Goal: Information Seeking & Learning: Learn about a topic

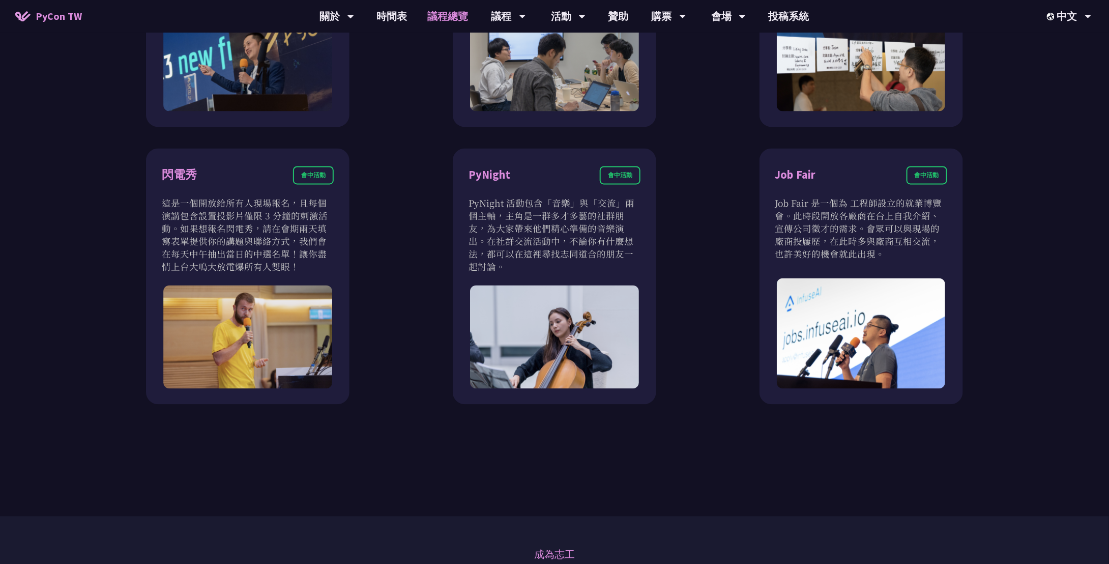
scroll to position [1069, 0]
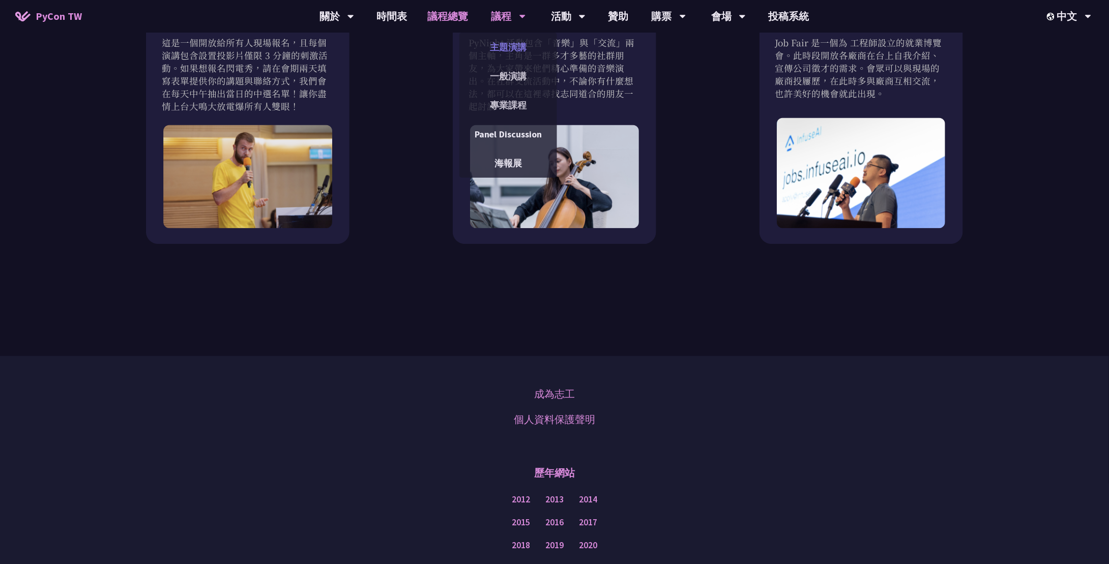
click at [505, 41] on link "主題演講" at bounding box center [509, 47] width 98 height 24
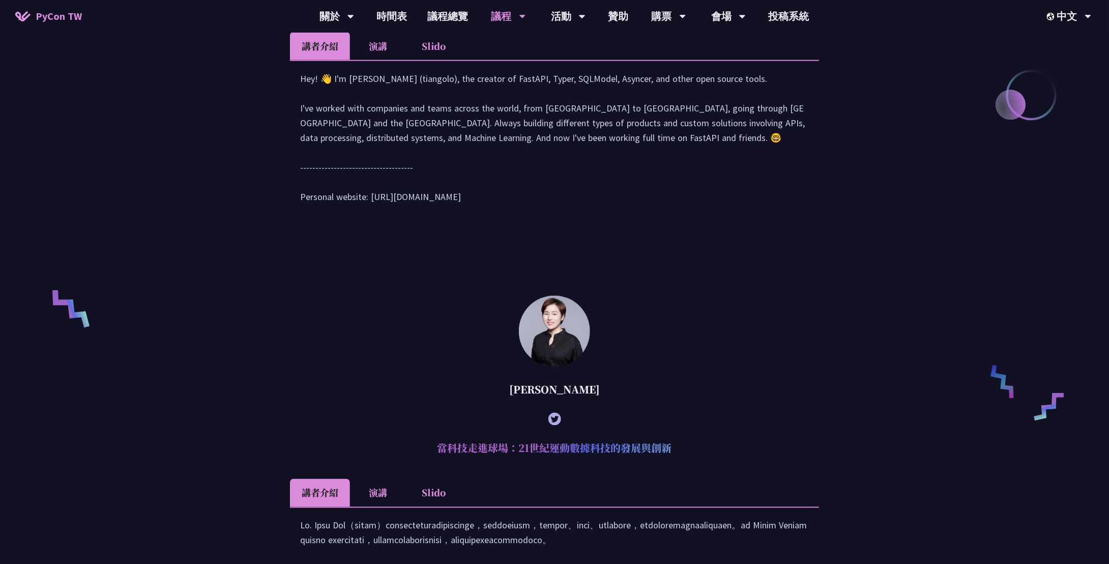
scroll to position [305, 0]
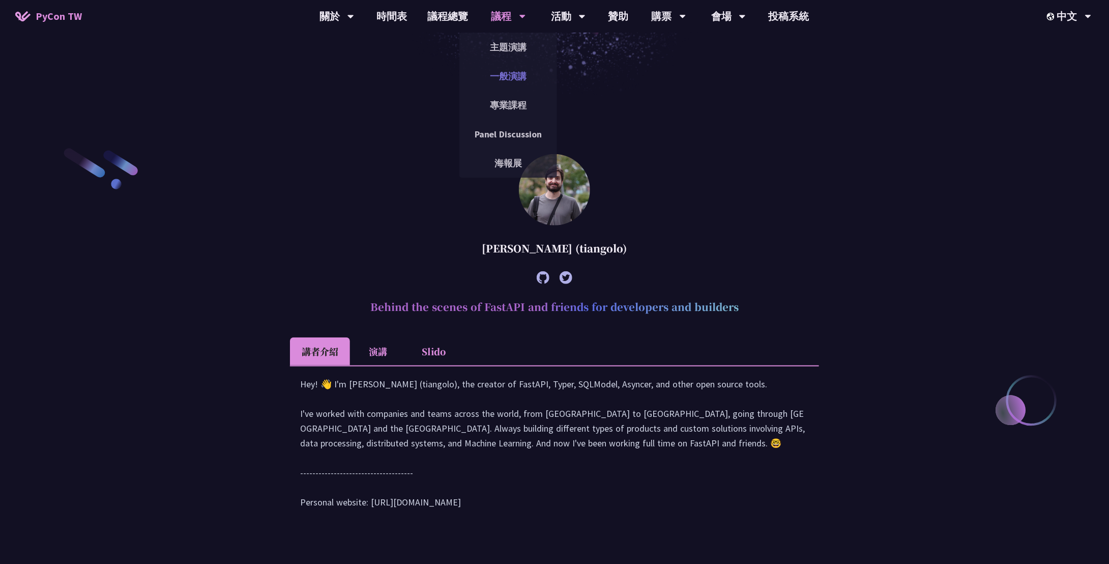
click at [502, 77] on link "一般演講" at bounding box center [509, 76] width 98 height 24
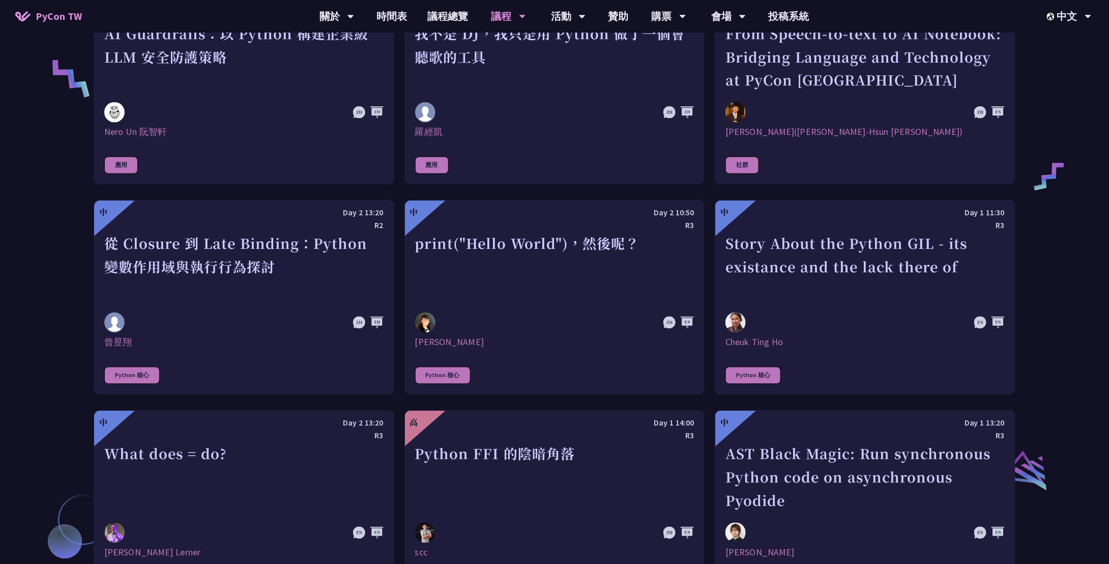
scroll to position [916, 0]
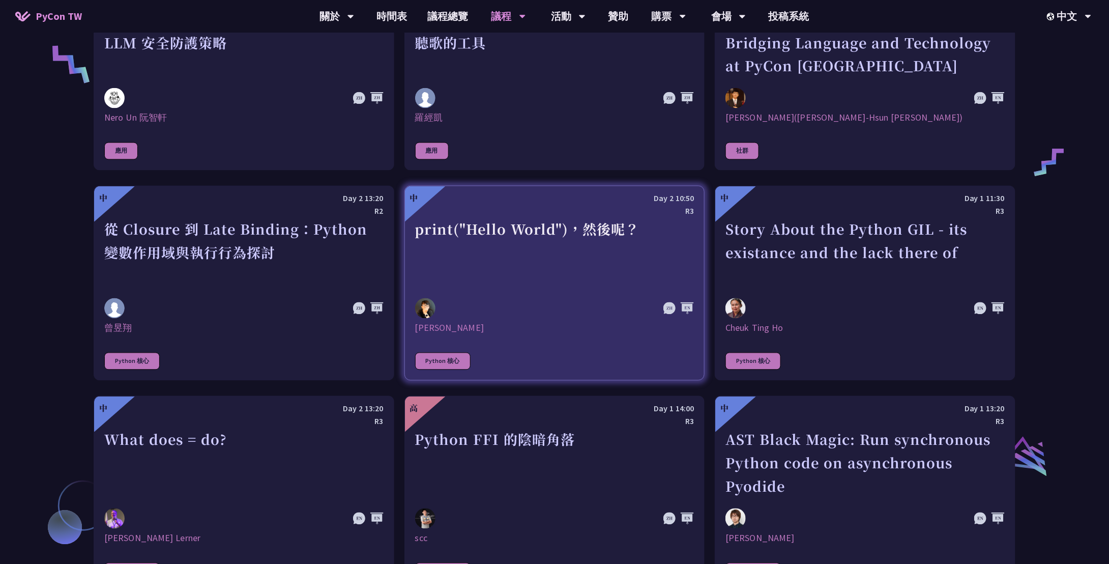
click at [483, 233] on div "print("Hello World")，然後呢？" at bounding box center [554, 253] width 279 height 70
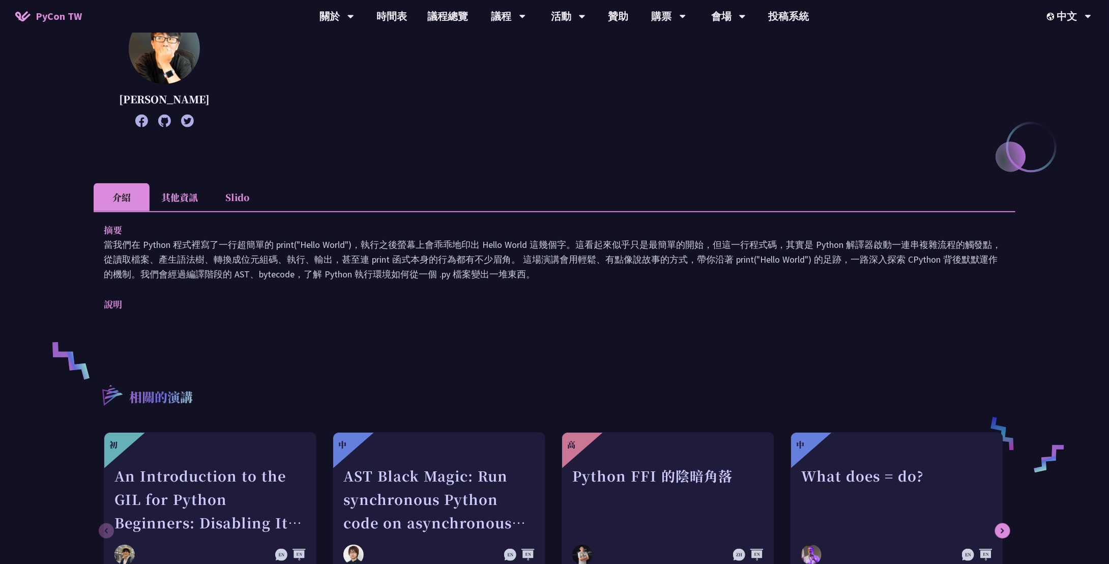
scroll to position [204, 0]
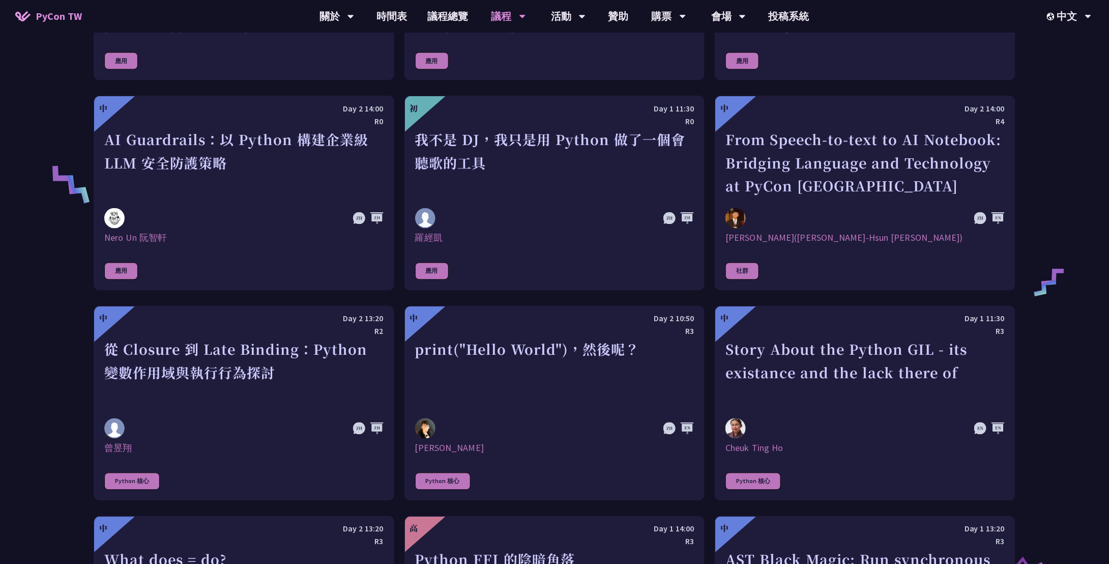
scroll to position [1050, 0]
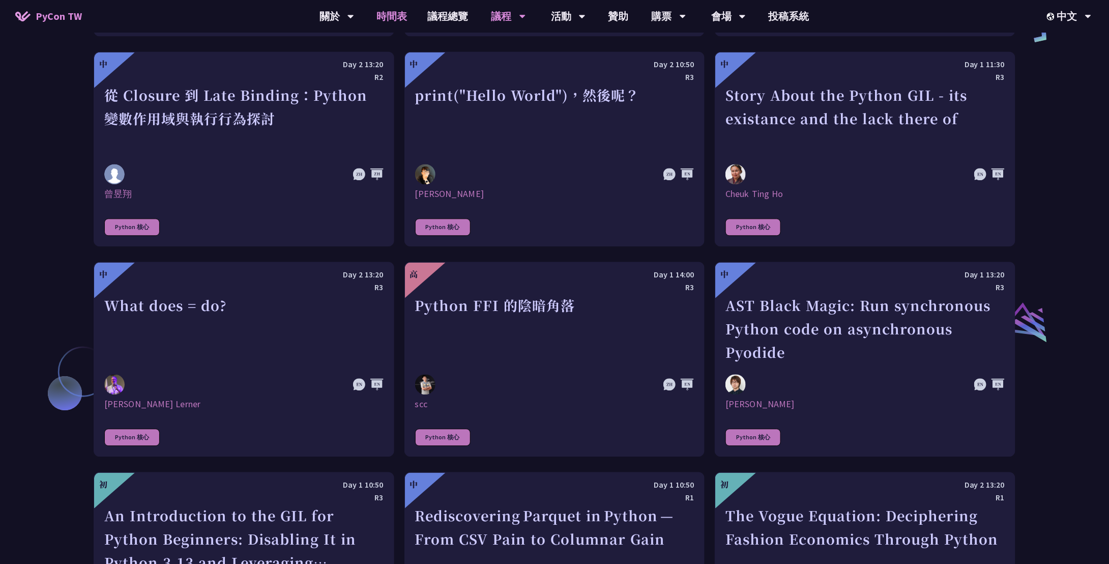
click at [395, 19] on link "時間表" at bounding box center [392, 16] width 51 height 33
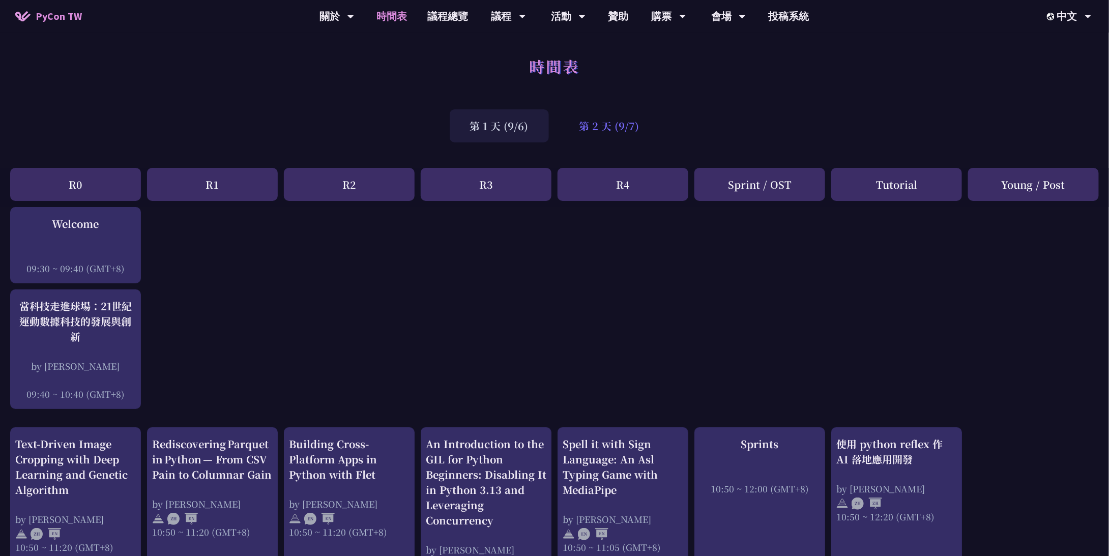
click at [600, 124] on div "第 2 天 (9/7)" at bounding box center [609, 125] width 101 height 33
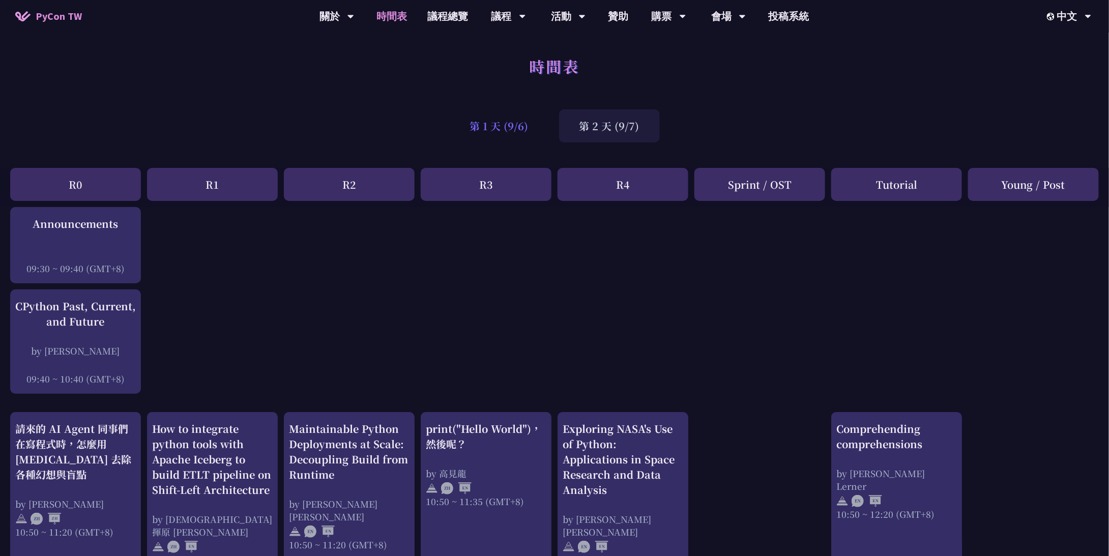
click at [484, 129] on div "第 1 天 (9/6)" at bounding box center [499, 125] width 99 height 33
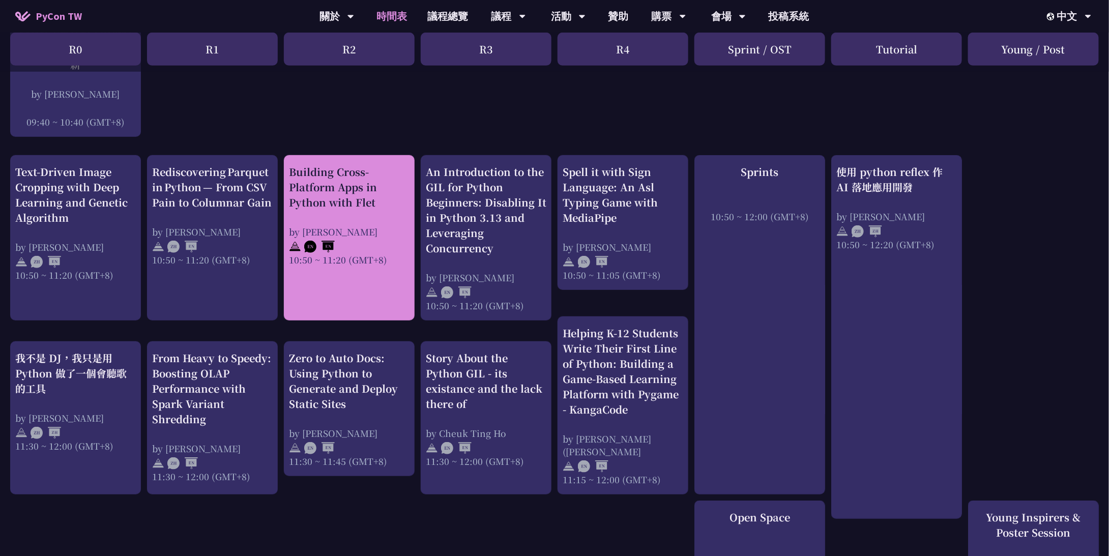
scroll to position [356, 0]
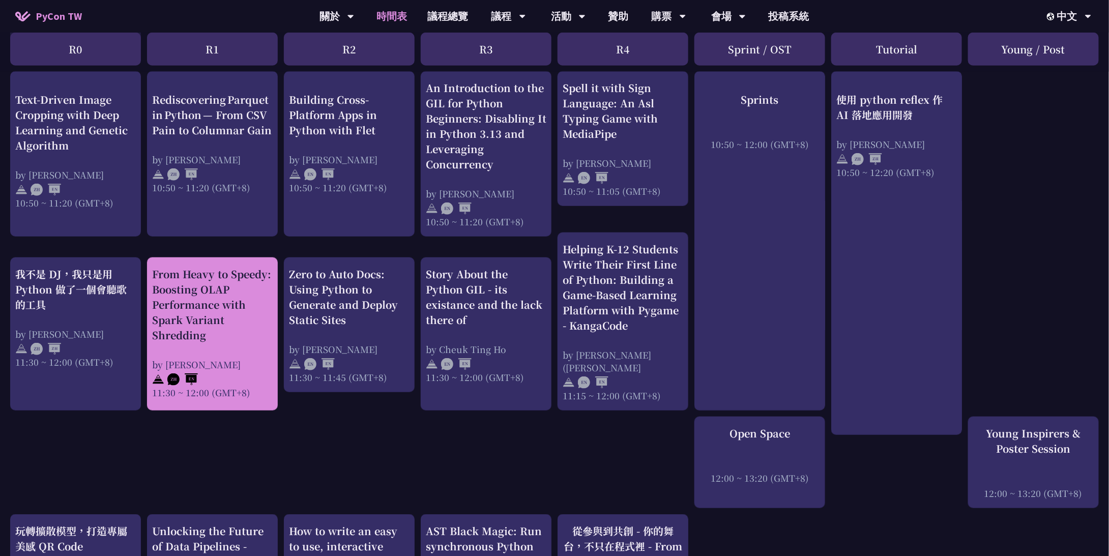
click at [213, 288] on div "From Heavy to Speedy: Boosting OLAP Performance with Spark Variant Shredding" at bounding box center [212, 305] width 121 height 76
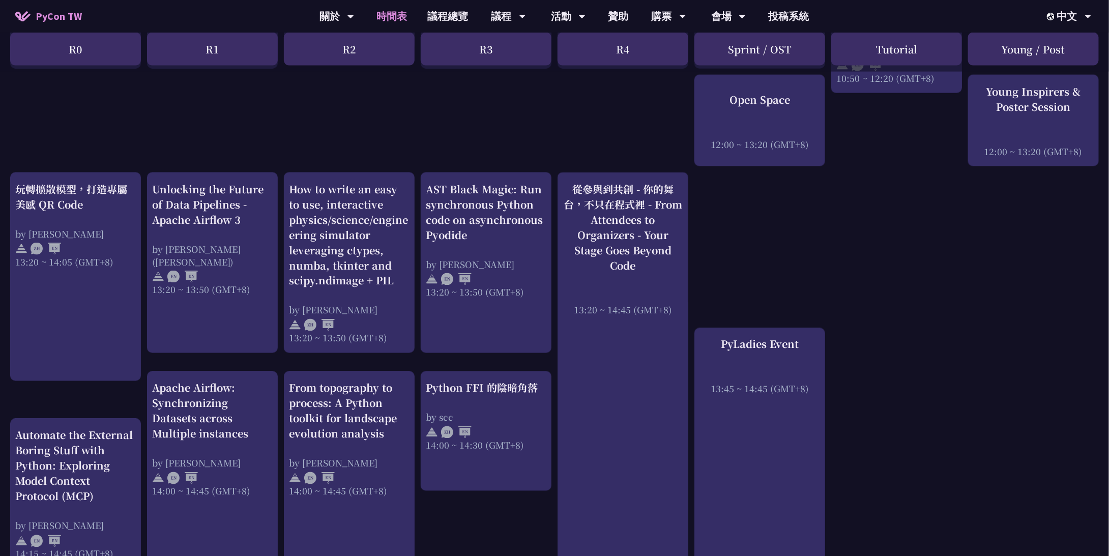
scroll to position [712, 0]
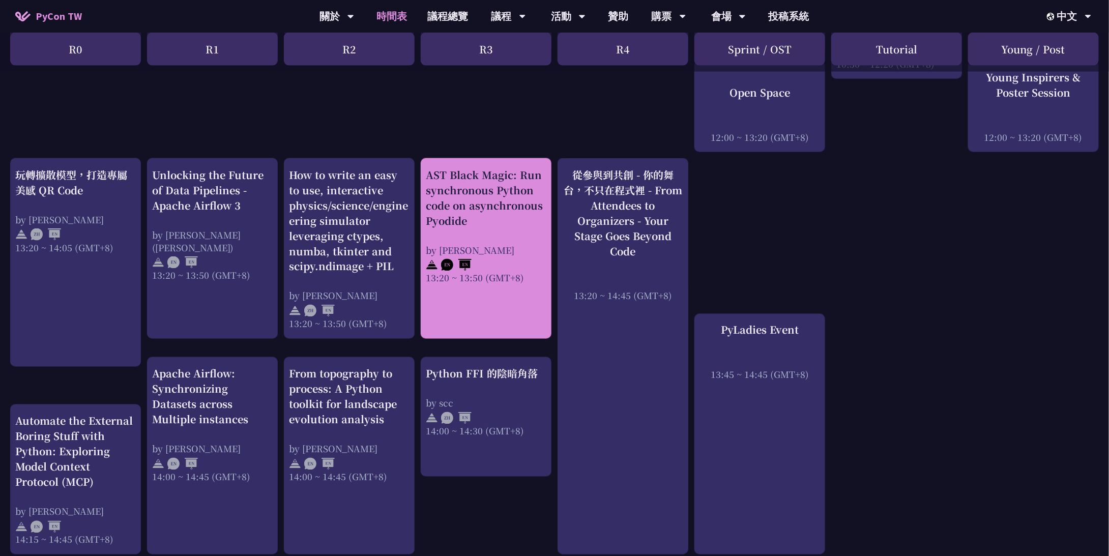
click at [470, 204] on div "AST Black Magic: Run synchronous Python code on asynchronous Pyodide" at bounding box center [486, 197] width 121 height 61
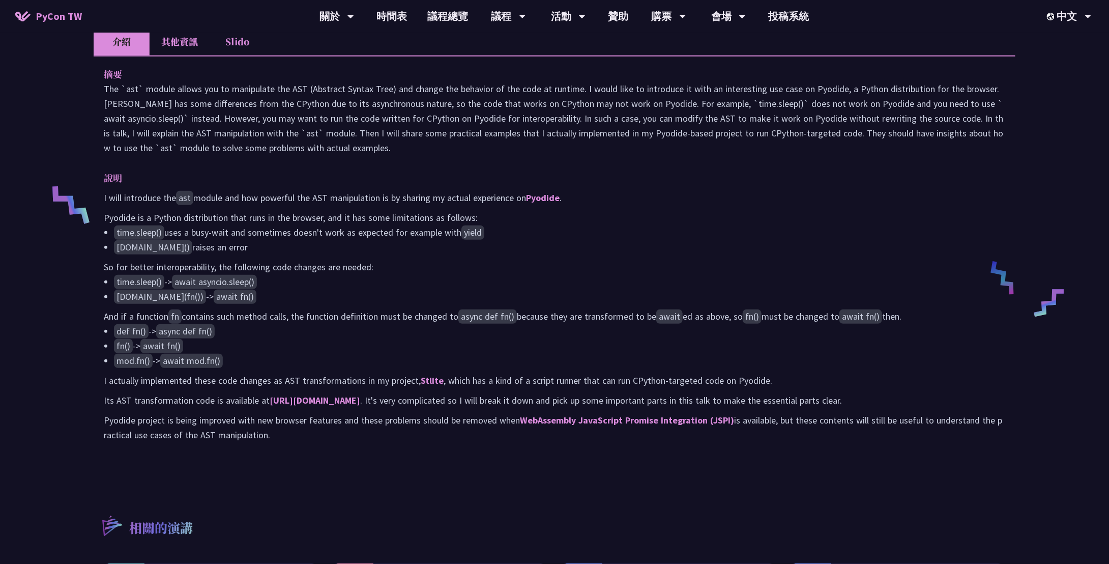
scroll to position [407, 0]
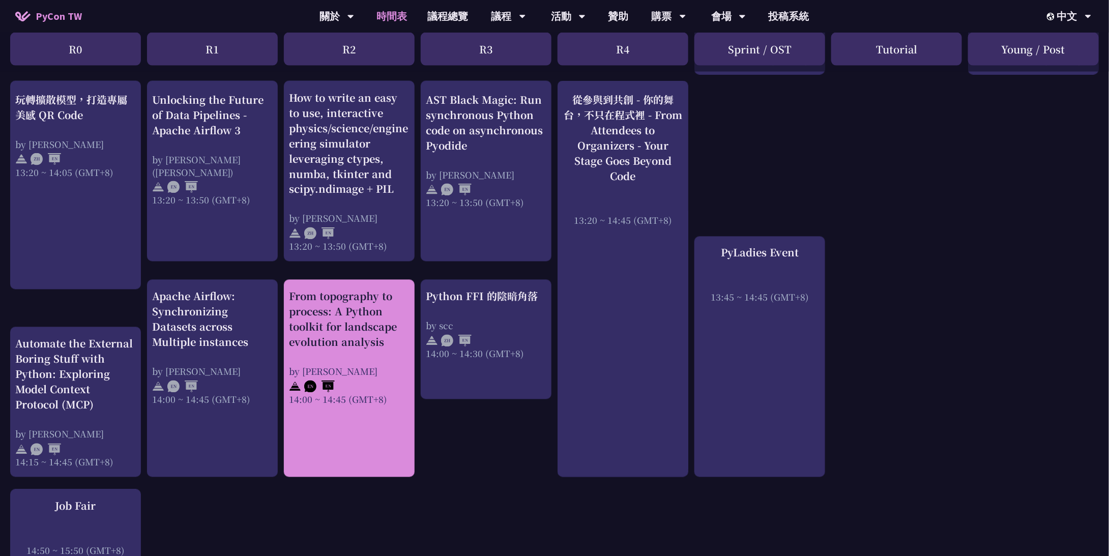
scroll to position [916, 0]
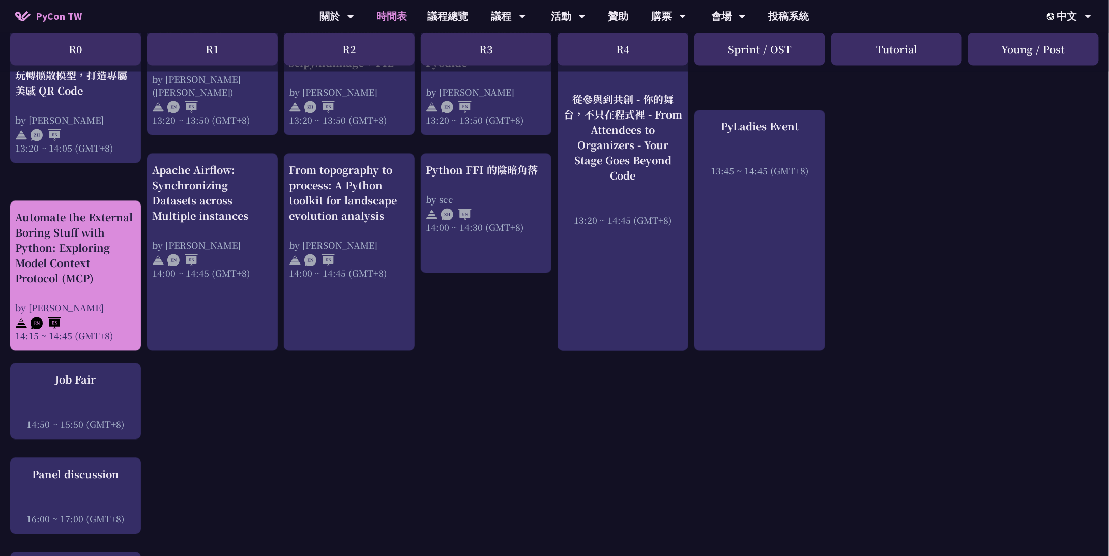
click at [100, 284] on div "Automate the External Boring Stuff with Python: Exploring Model Context Protoco…" at bounding box center [75, 248] width 121 height 76
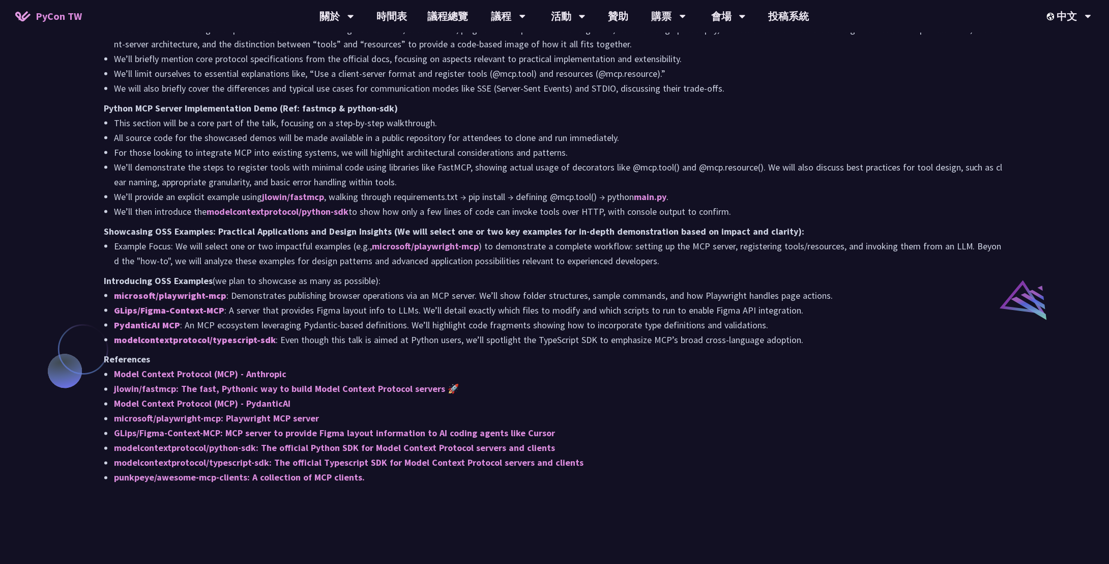
scroll to position [611, 0]
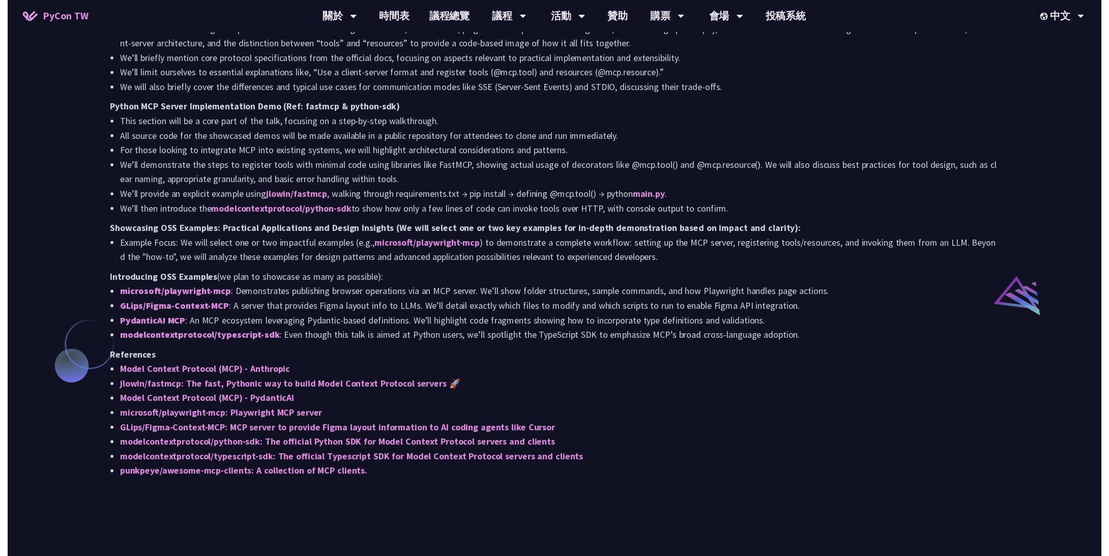
scroll to position [916, 0]
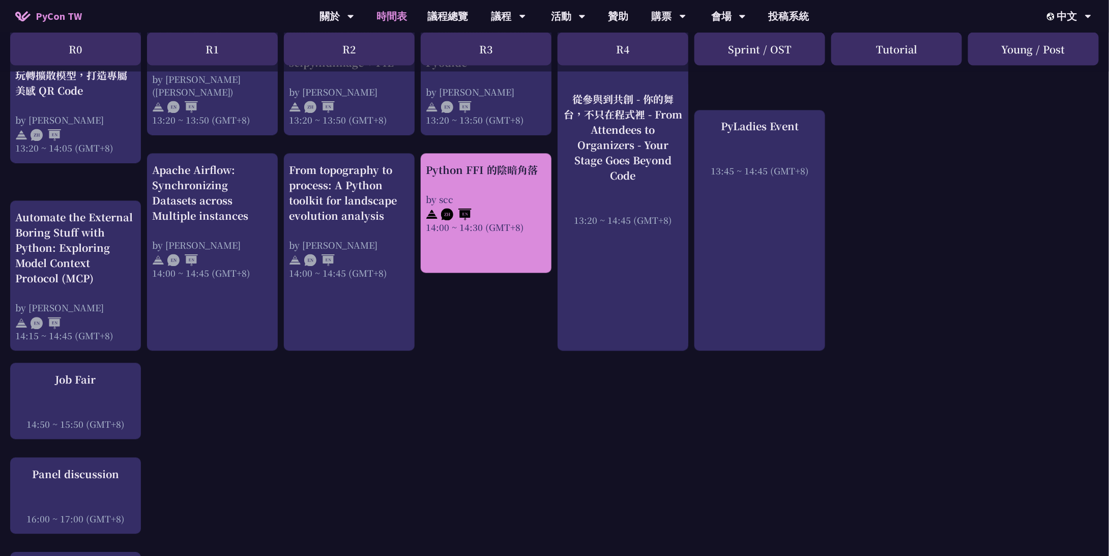
click at [495, 183] on div "Python FFI 的陰暗角落 by scc 14:00 ~ 14:30 (GMT+8)" at bounding box center [486, 198] width 121 height 71
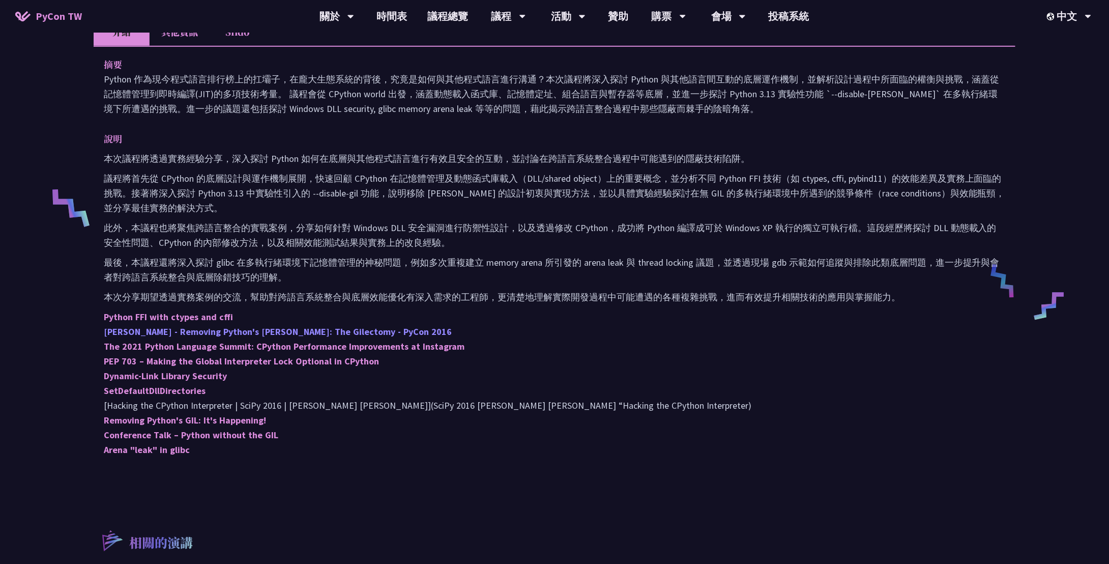
scroll to position [407, 0]
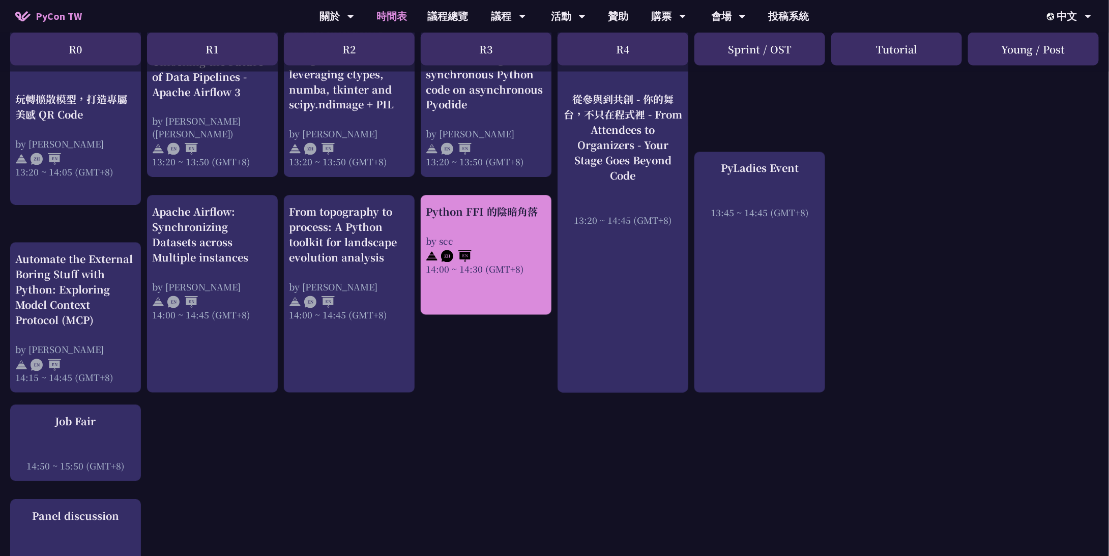
scroll to position [814, 0]
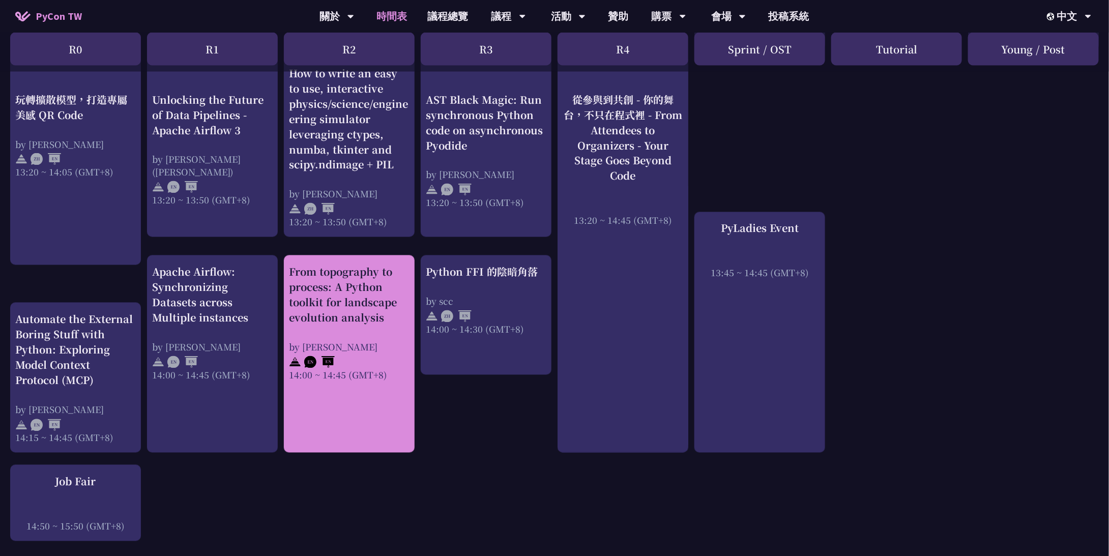
click at [386, 327] on div "From topography to process: A Python toolkit for landscape evolution analysis b…" at bounding box center [349, 323] width 121 height 117
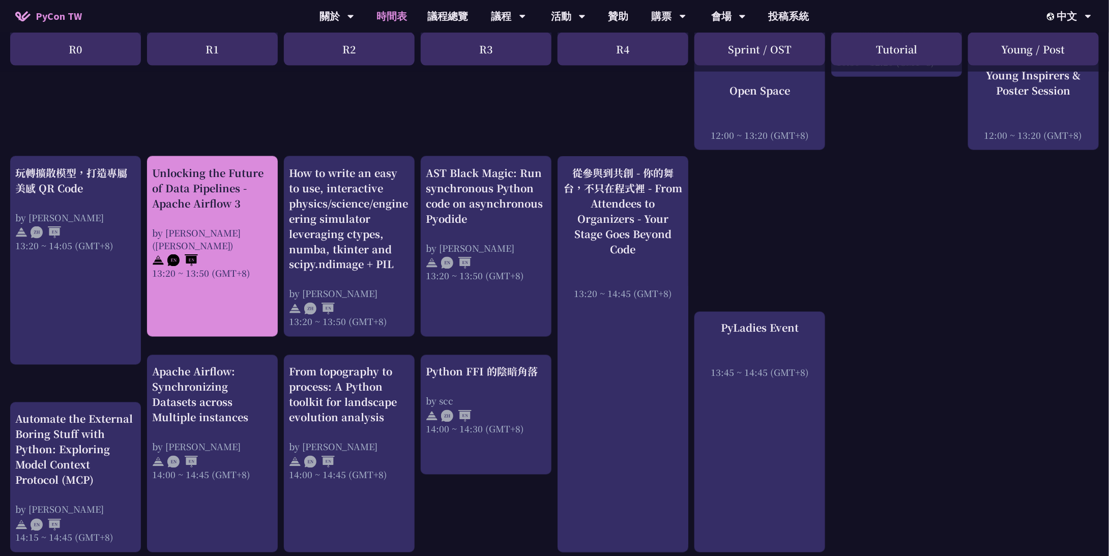
scroll to position [712, 0]
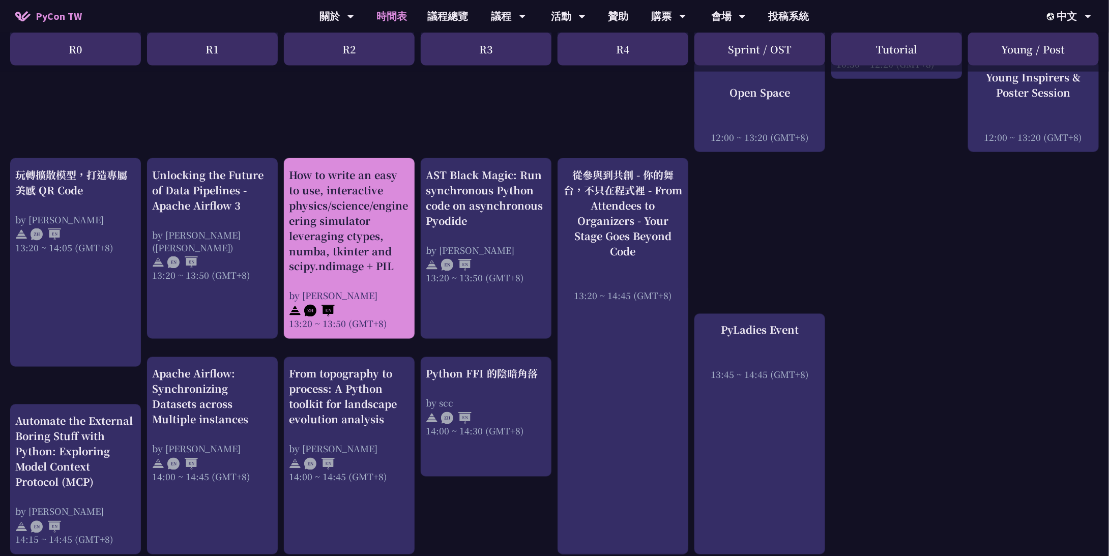
click at [355, 203] on div "How to write an easy to use, interactive physics/science/engineering simulator …" at bounding box center [349, 220] width 121 height 107
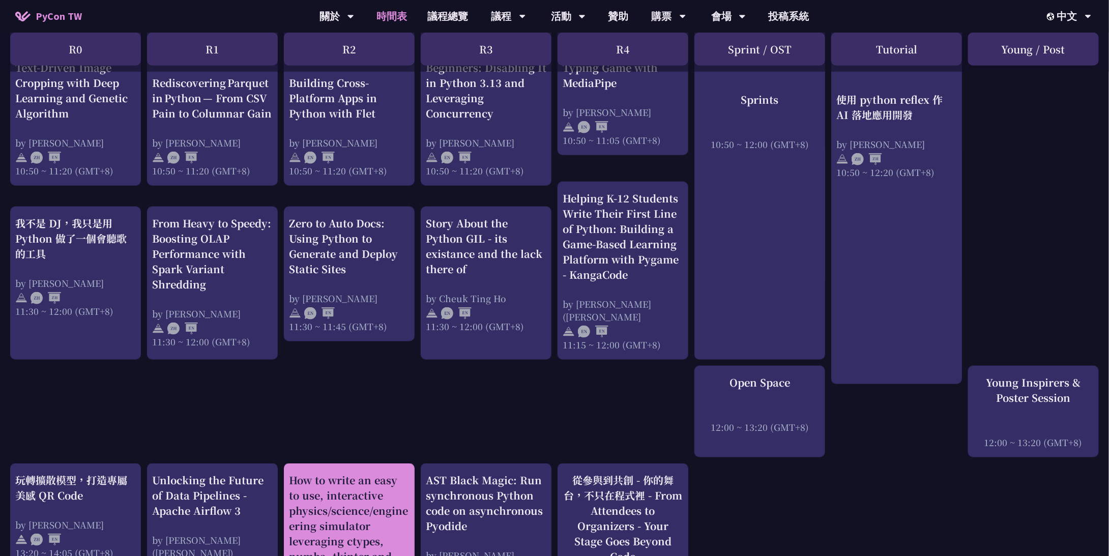
scroll to position [763, 0]
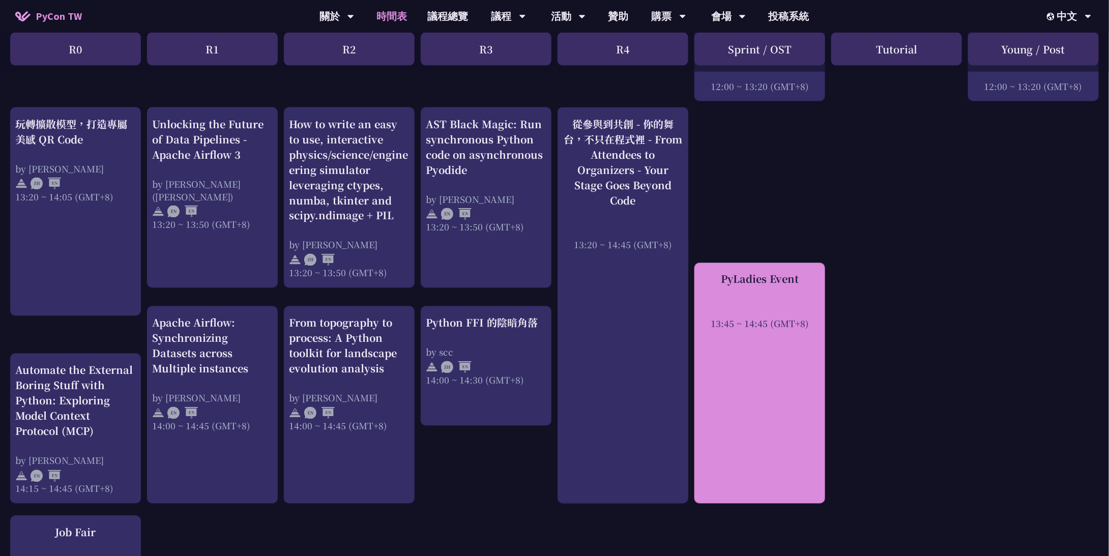
click at [758, 293] on div "PyLadies Event 13:45 ~ 14:45 (GMT+8)" at bounding box center [760, 301] width 121 height 59
click at [746, 294] on div "PyLadies Event 13:45 ~ 14:45 (GMT+8)" at bounding box center [760, 301] width 121 height 59
click at [764, 278] on div "PyLadies Event" at bounding box center [760, 279] width 121 height 15
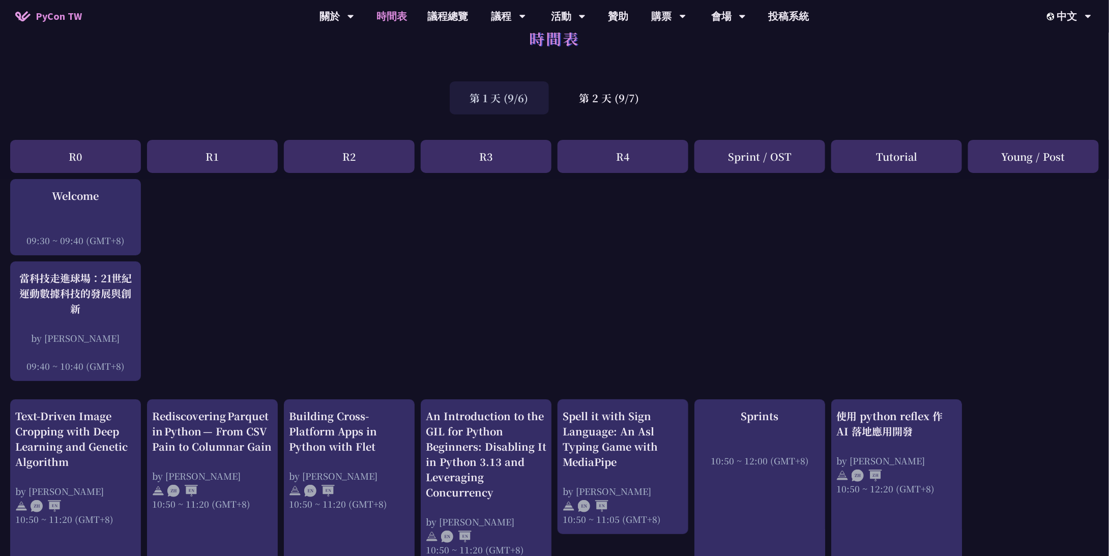
scroll to position [0, 0]
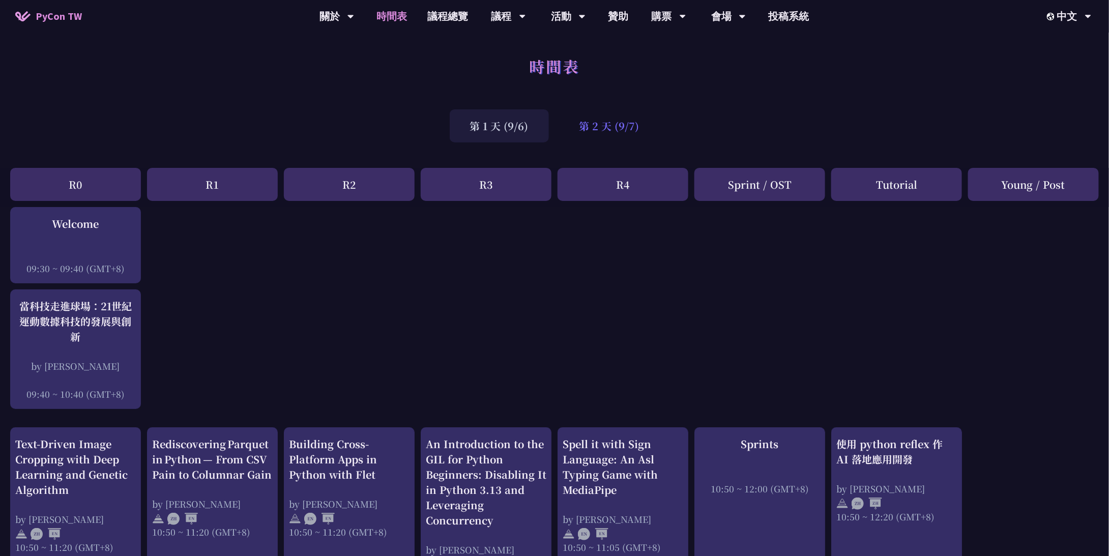
click at [599, 119] on div "第 2 天 (9/7)" at bounding box center [609, 125] width 101 height 33
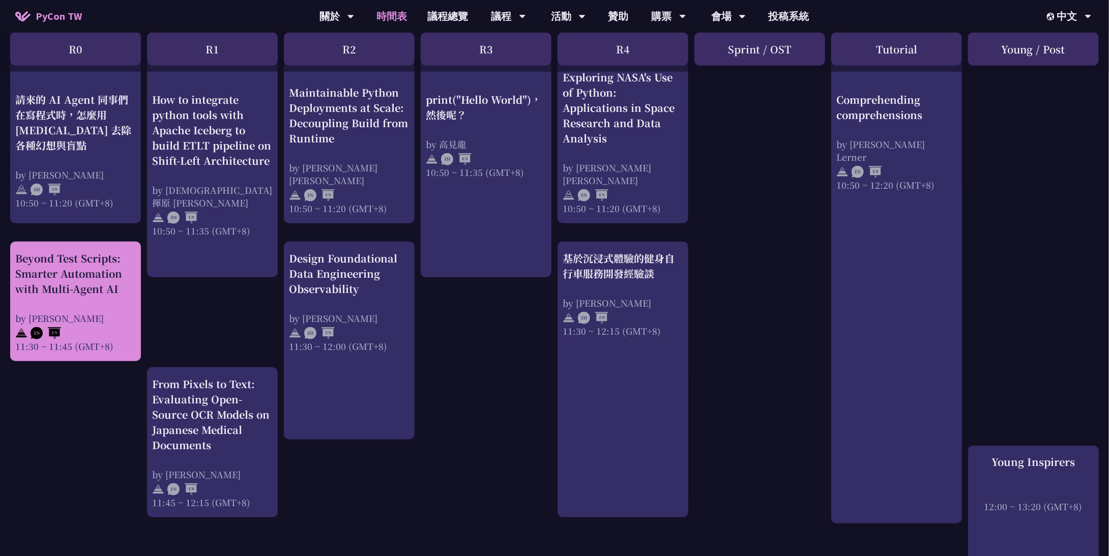
scroll to position [305, 0]
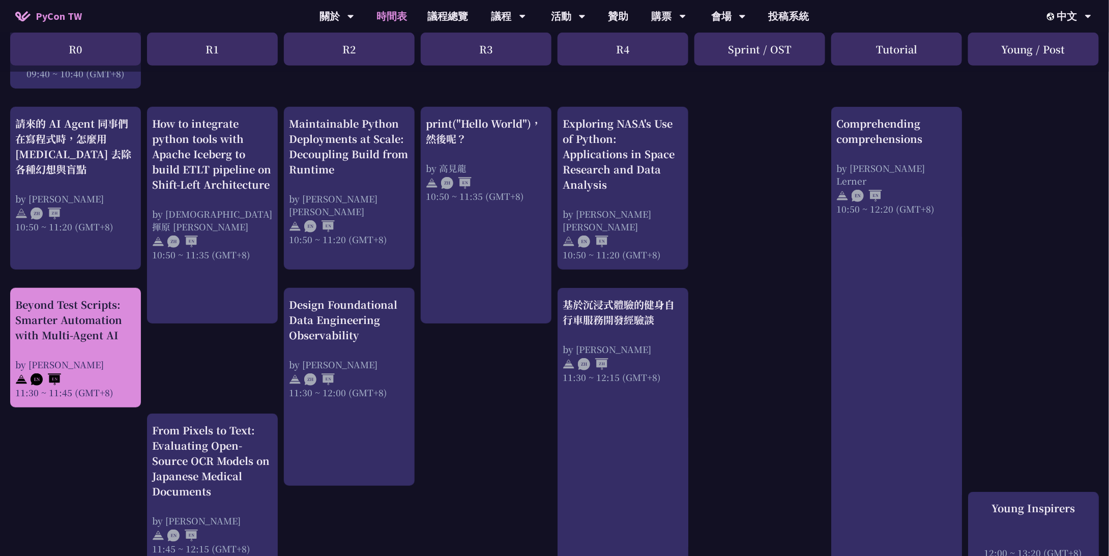
click at [103, 335] on div "Beyond Test Scripts: Smarter Automation with Multi-Agent AI" at bounding box center [75, 320] width 121 height 46
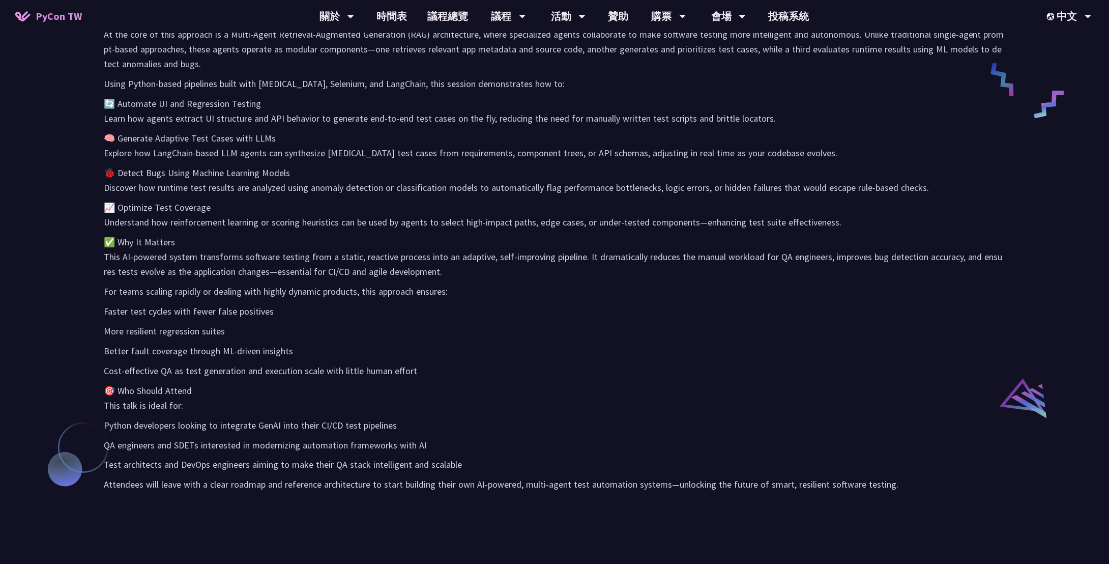
scroll to position [560, 0]
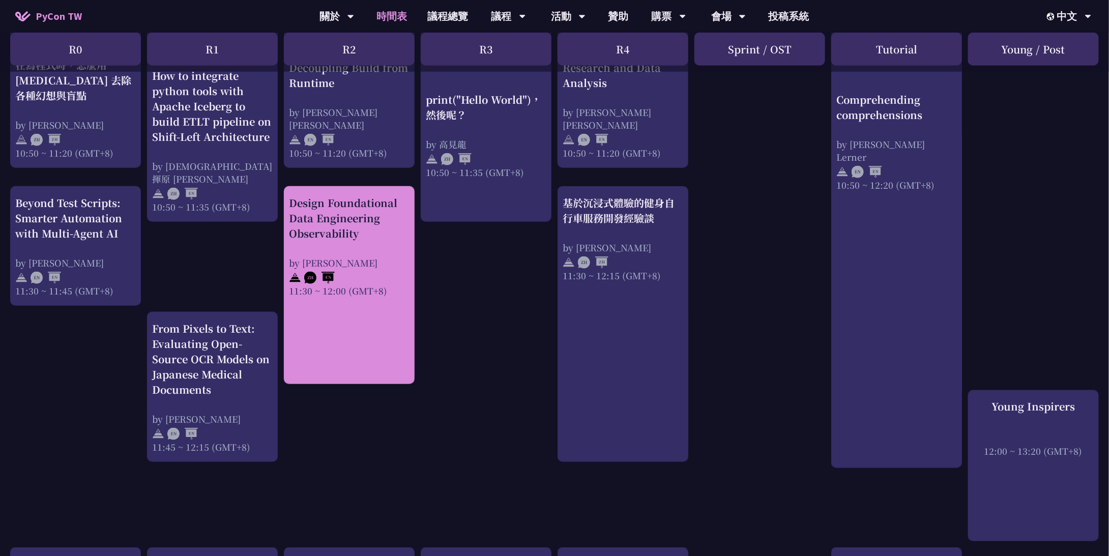
scroll to position [356, 0]
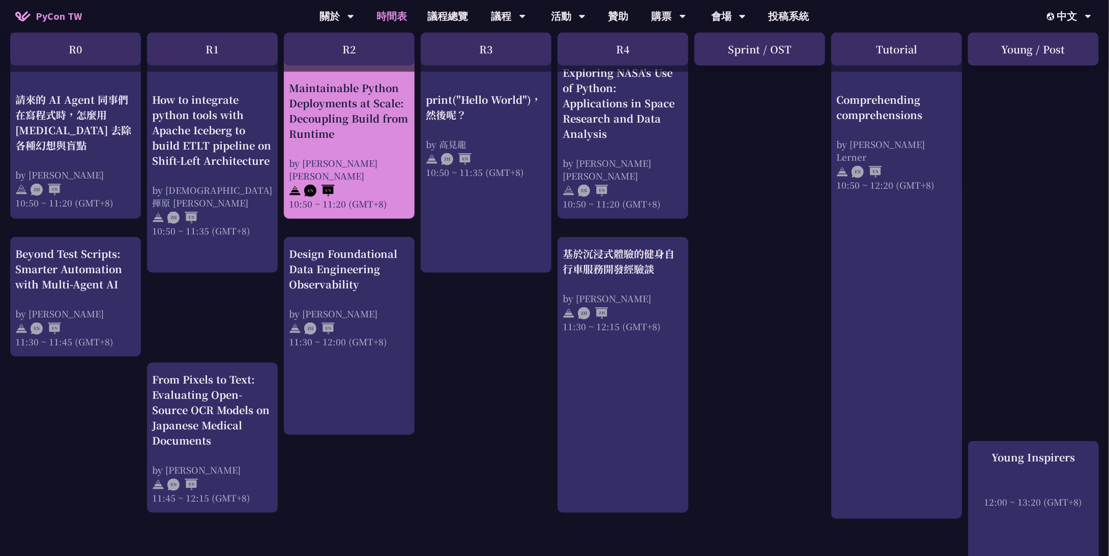
click at [355, 153] on div "Maintainable Python Deployments at Scale: Decoupling Build from Runtime by [PER…" at bounding box center [349, 145] width 121 height 130
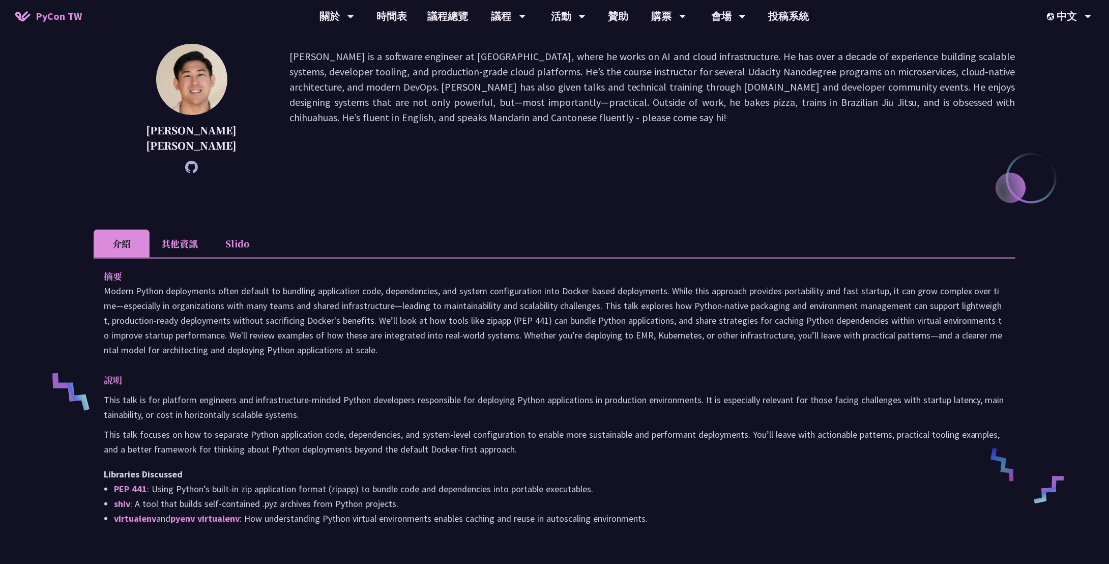
scroll to position [153, 0]
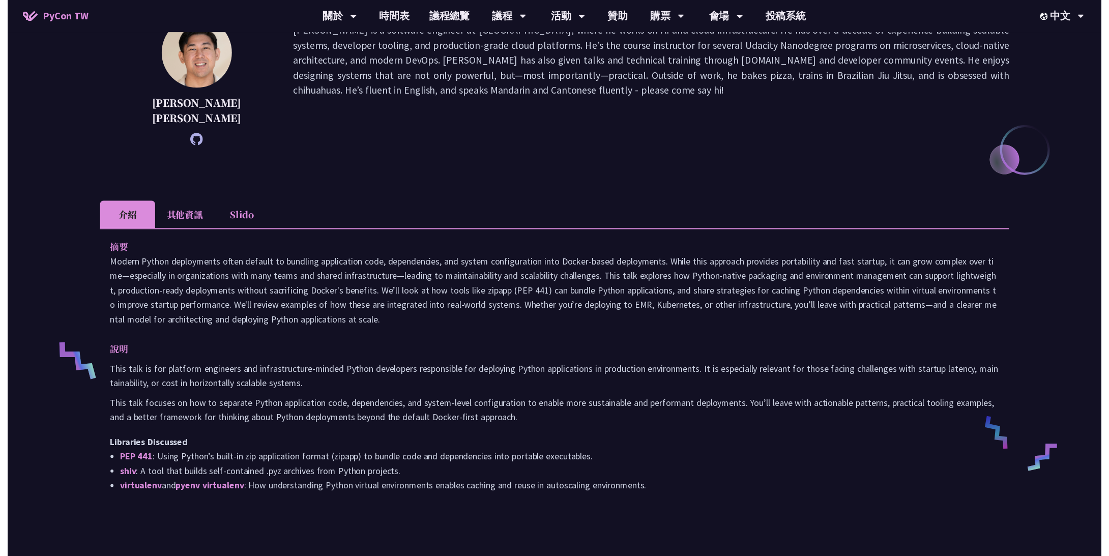
scroll to position [356, 0]
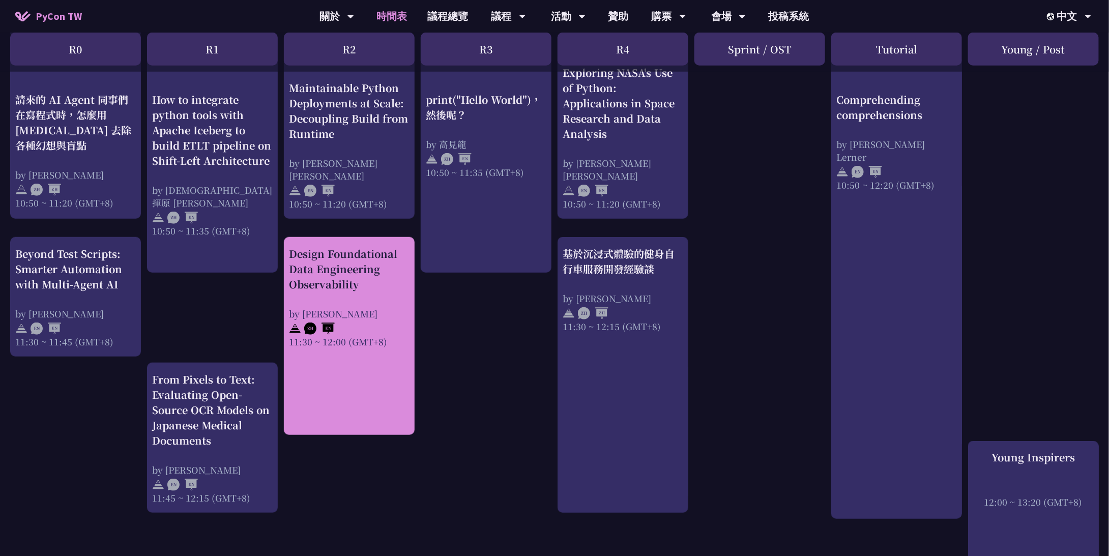
click at [387, 315] on div "by [PERSON_NAME]" at bounding box center [349, 313] width 121 height 13
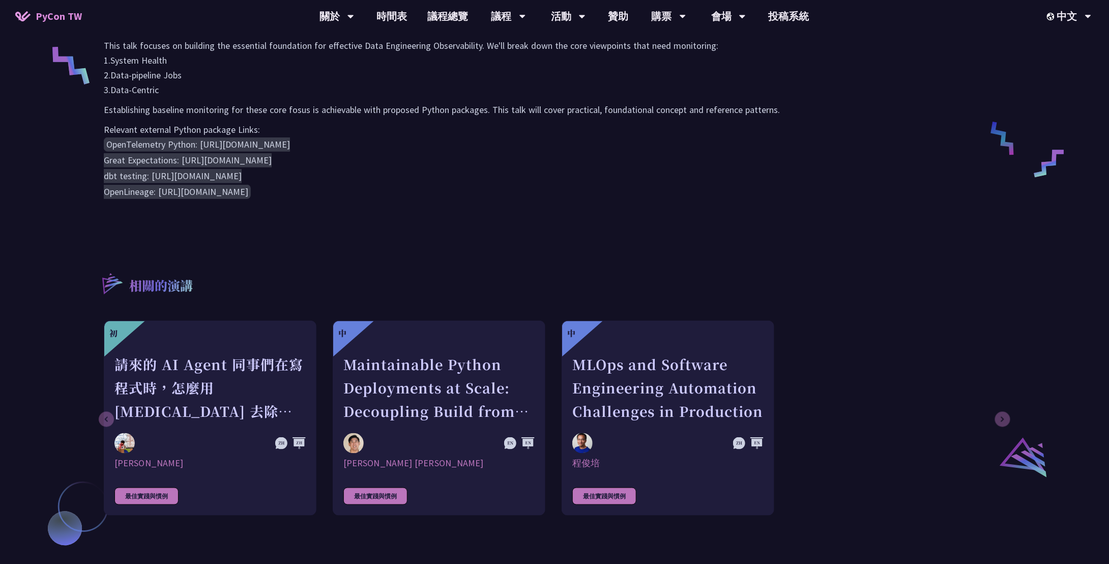
scroll to position [509, 0]
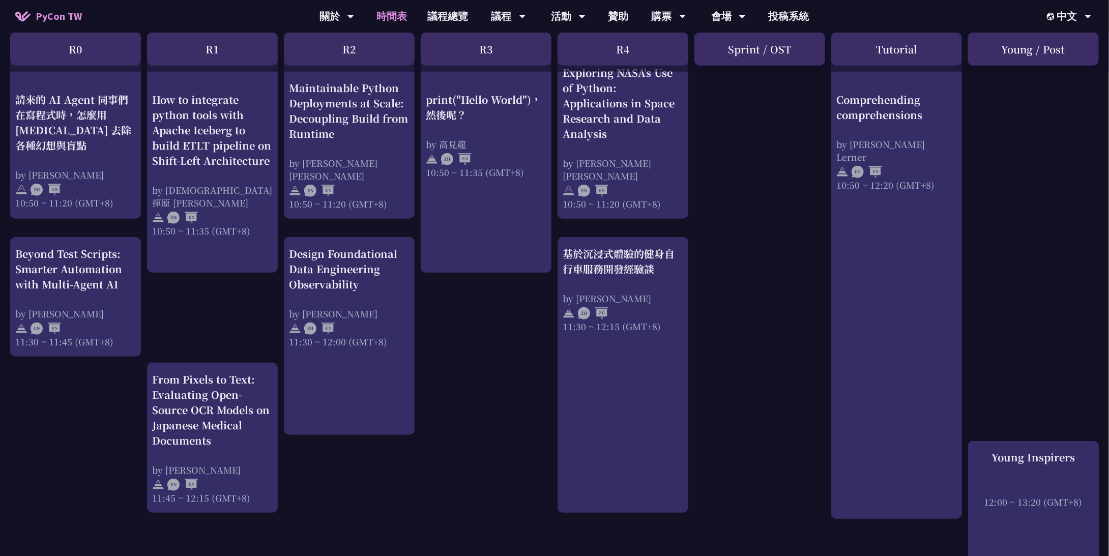
scroll to position [254, 0]
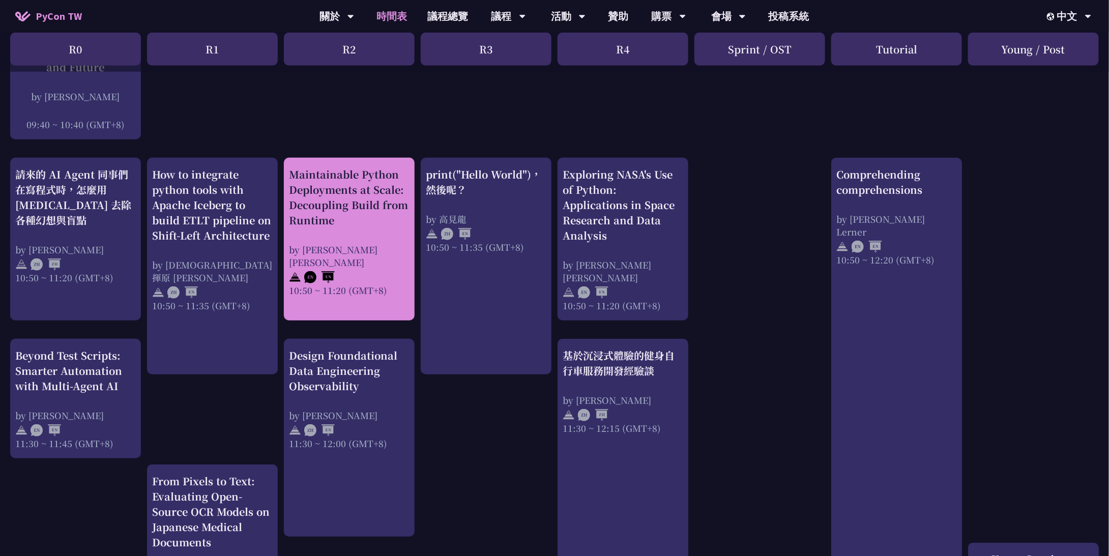
click at [383, 226] on div "Maintainable Python Deployments at Scale: Decoupling Build from Runtime" at bounding box center [349, 197] width 121 height 61
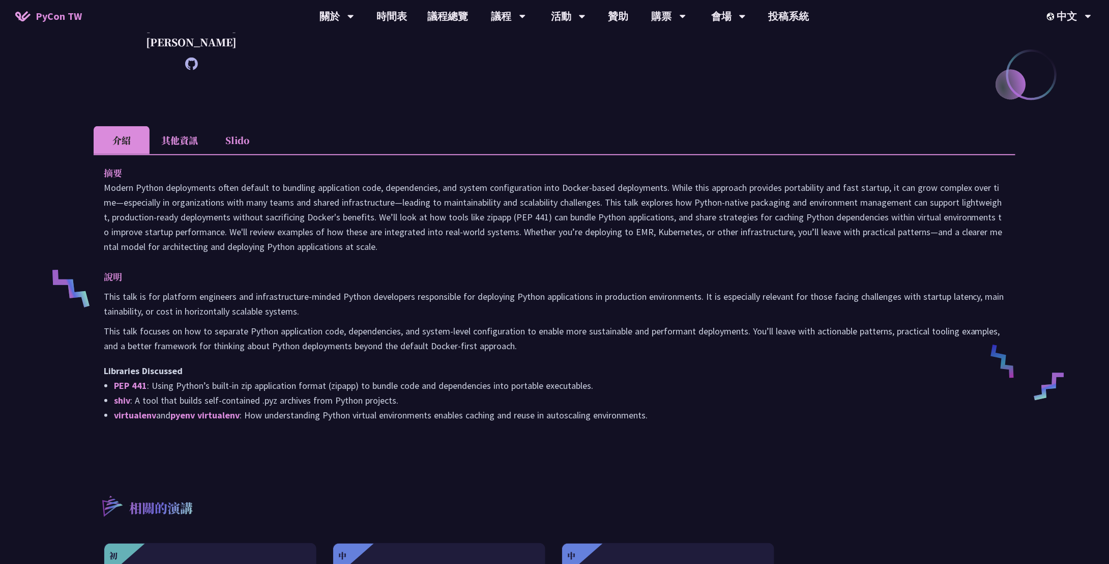
scroll to position [407, 0]
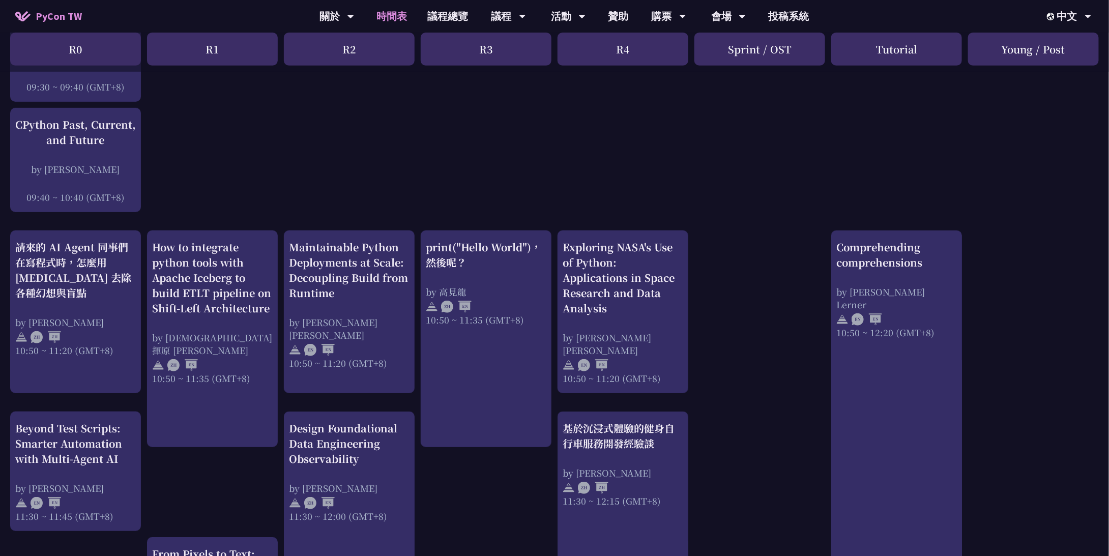
scroll to position [305, 0]
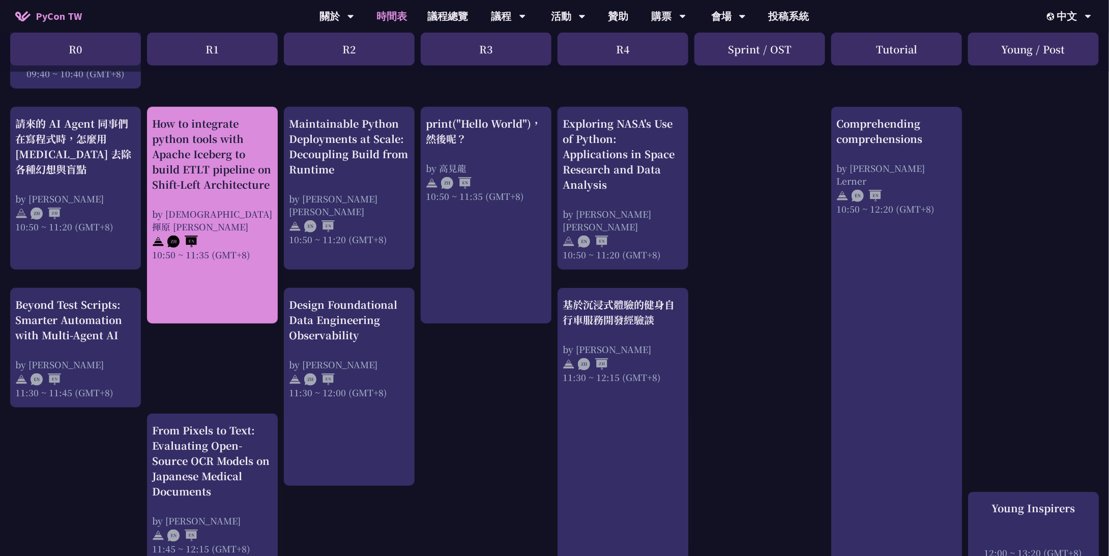
click at [259, 168] on div "How to integrate python tools with Apache Iceberg to build ETLT pipeline on Shi…" at bounding box center [212, 154] width 121 height 76
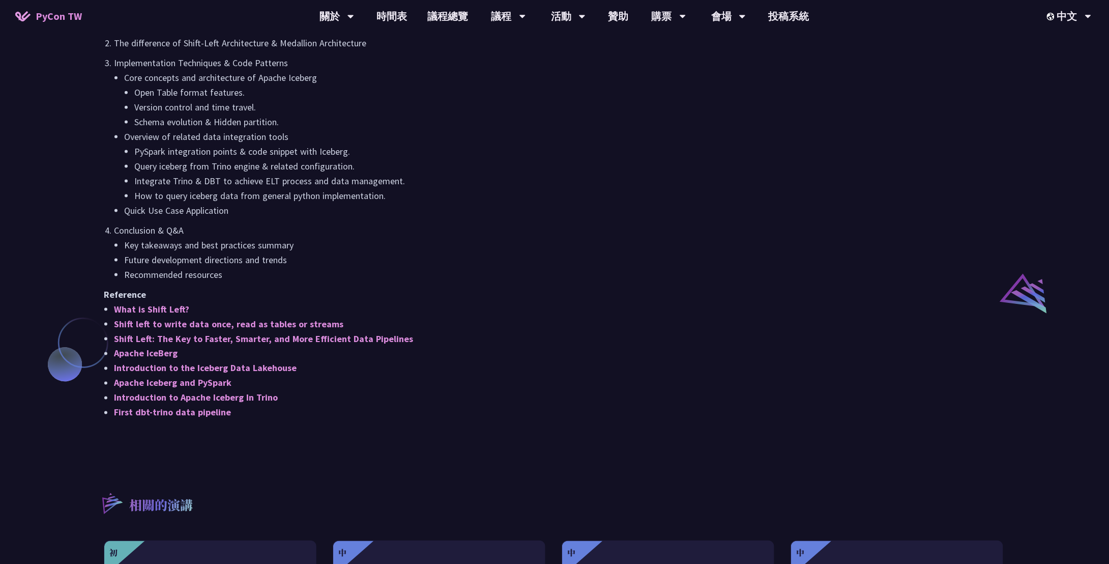
scroll to position [662, 0]
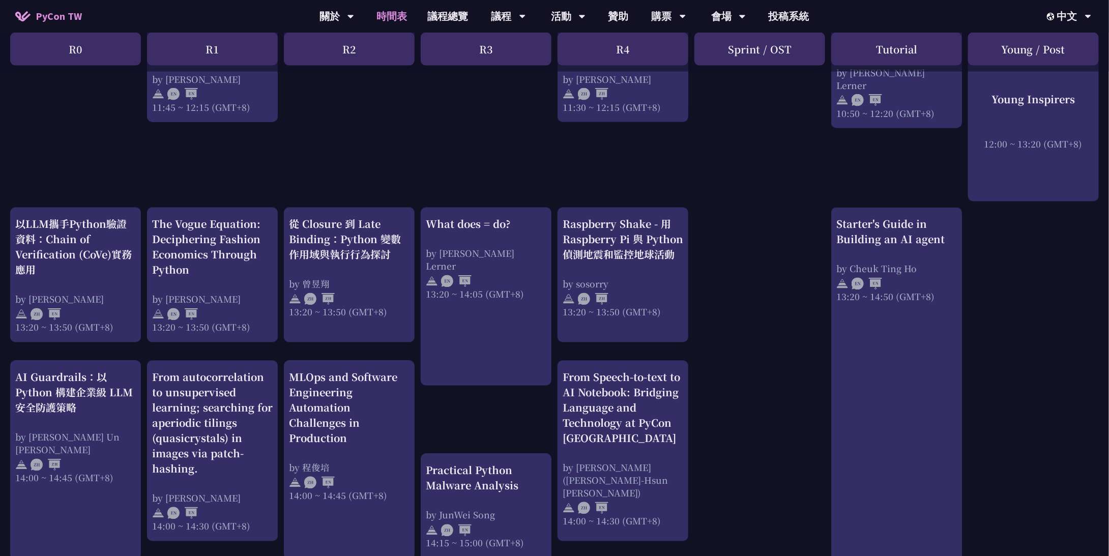
scroll to position [814, 0]
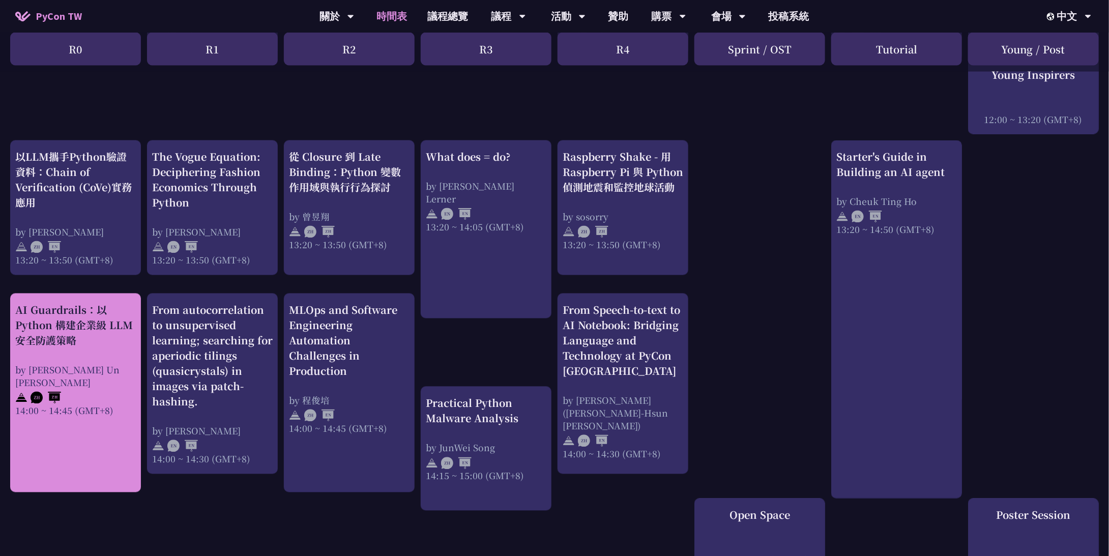
click at [77, 322] on div "AI Guardrails：以 Python 構建企業級 LLM 安全防護策略" at bounding box center [75, 326] width 121 height 46
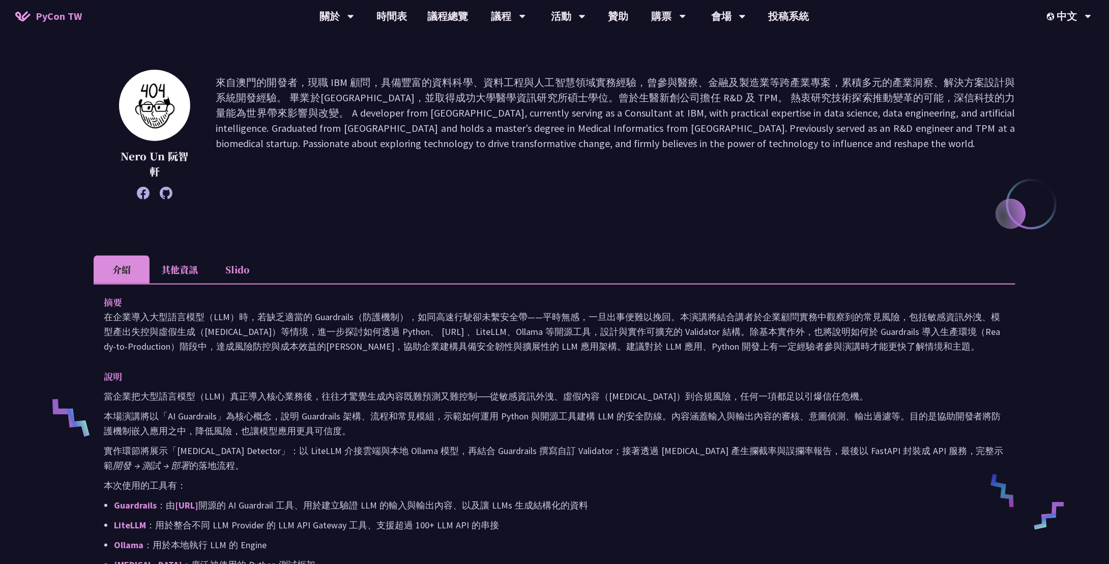
scroll to position [102, 0]
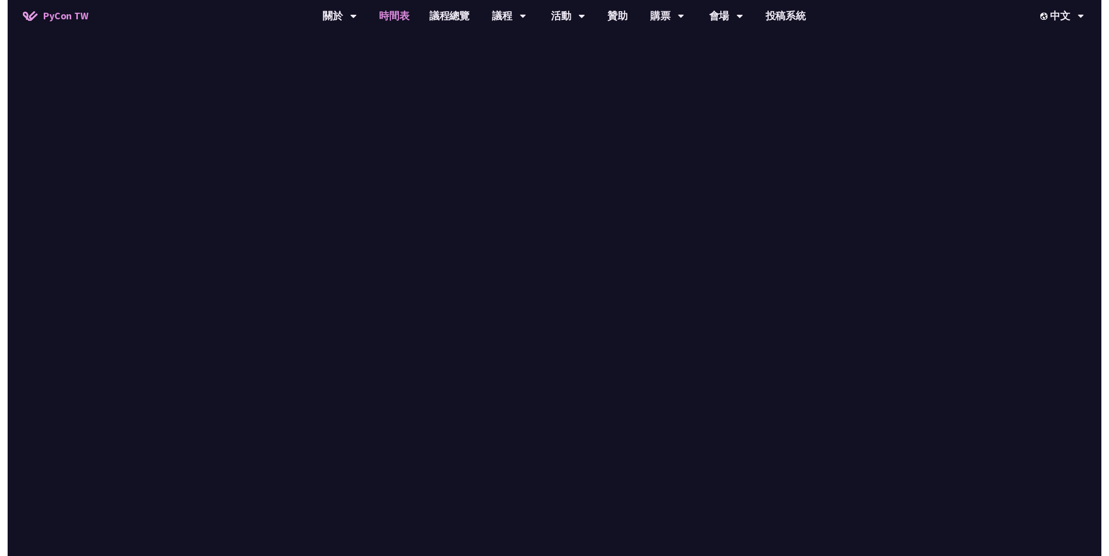
scroll to position [814, 0]
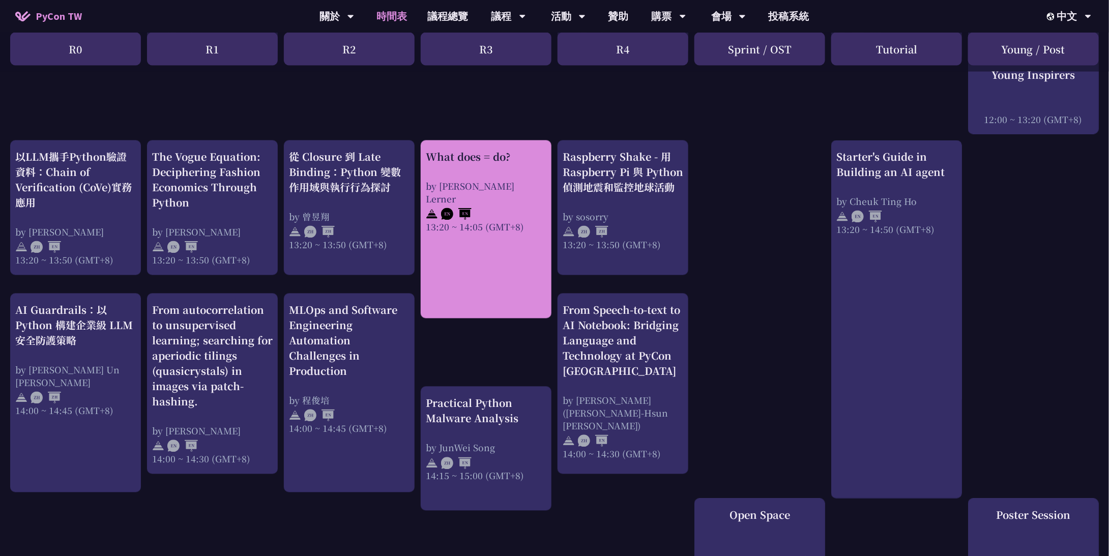
click at [531, 154] on div "What does = do?" at bounding box center [486, 157] width 121 height 15
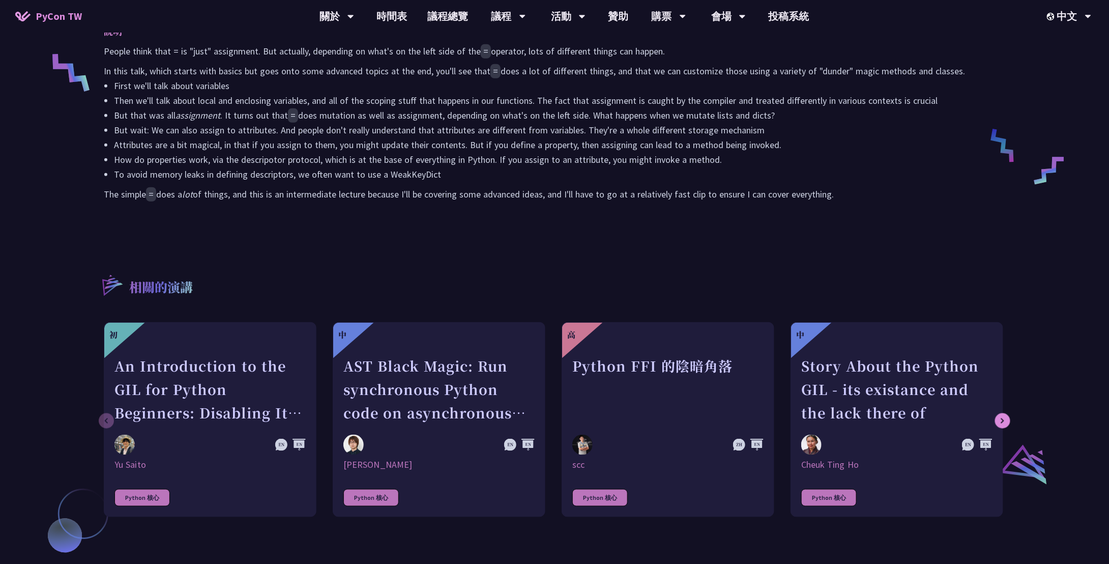
scroll to position [560, 0]
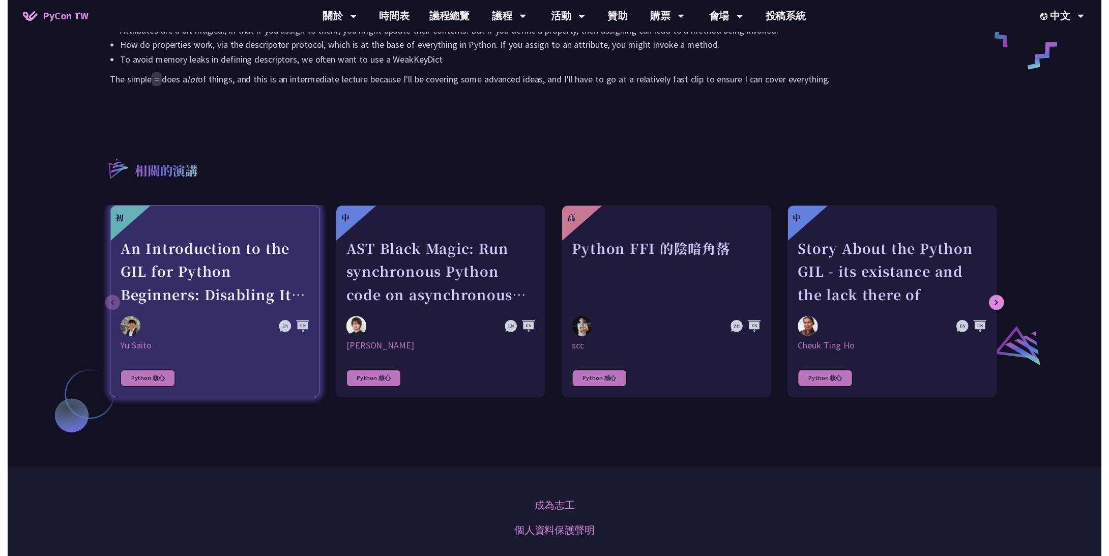
scroll to position [814, 0]
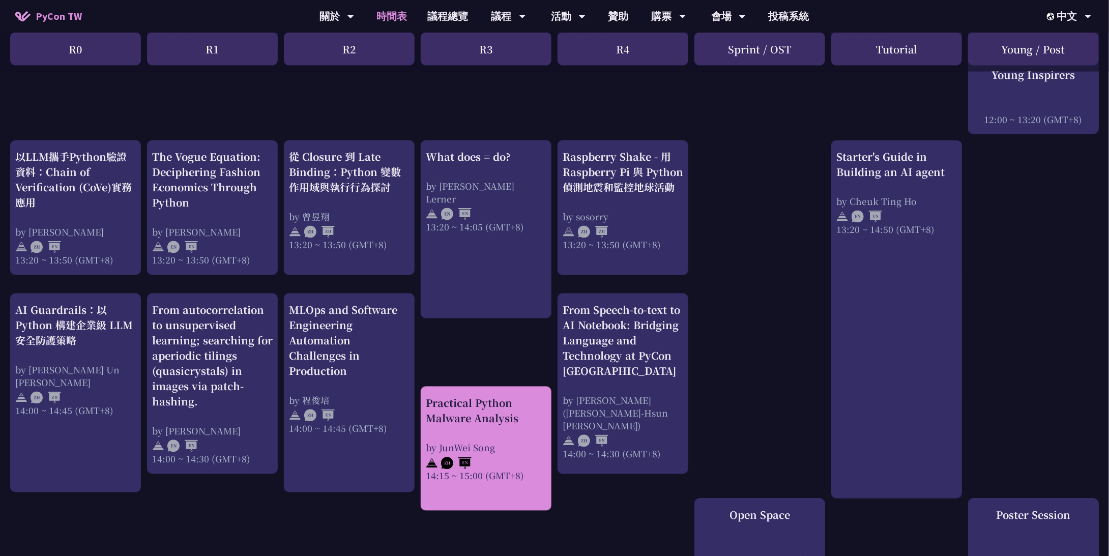
click at [525, 409] on div "Practical Python Malware Analysis" at bounding box center [486, 411] width 121 height 31
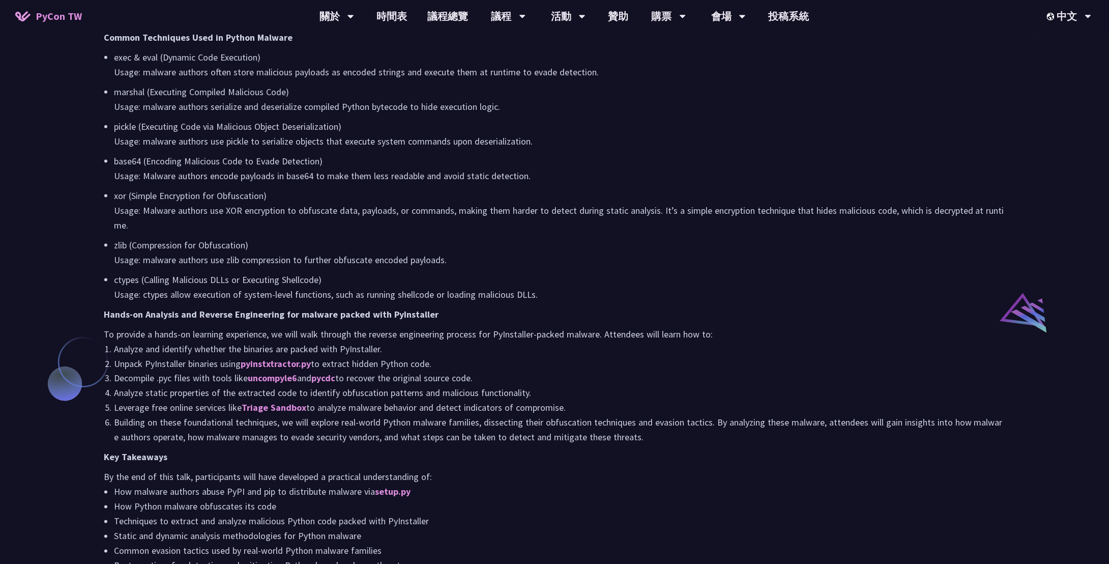
scroll to position [662, 0]
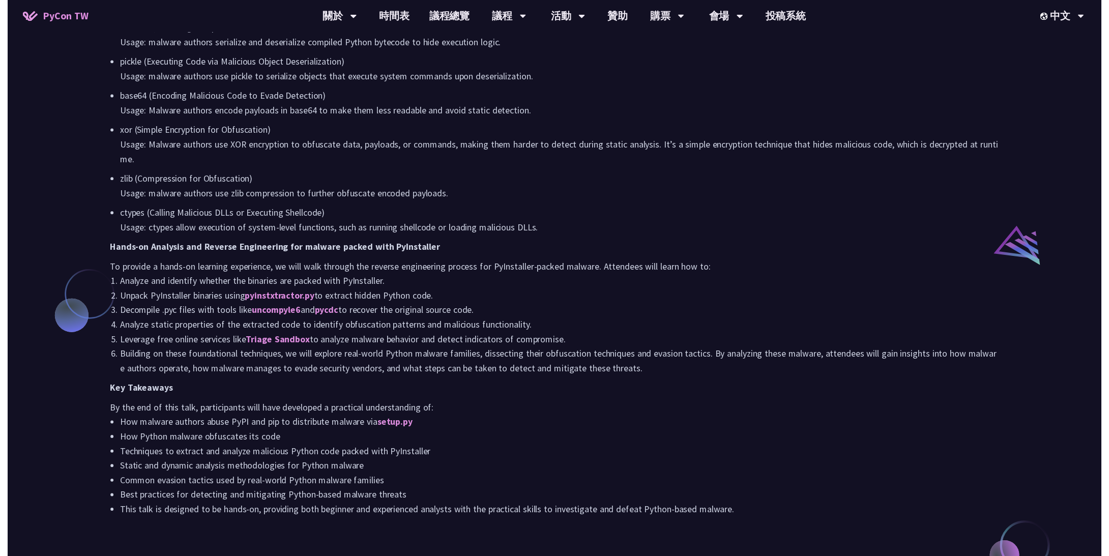
scroll to position [814, 0]
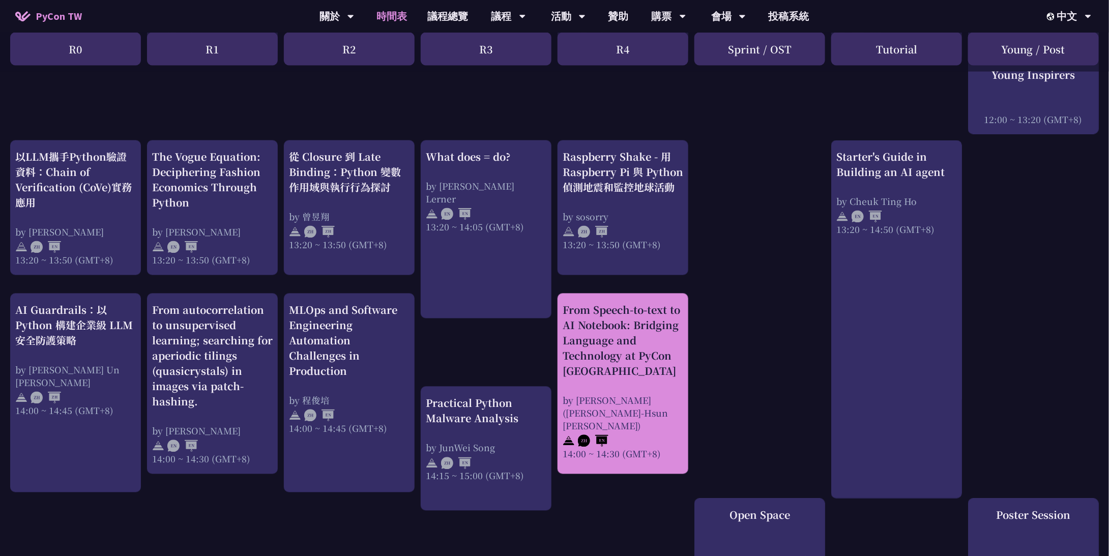
click at [681, 352] on div "From Speech-to-text to AI Notebook: Bridging Language and Technology at PyCon […" at bounding box center [623, 341] width 121 height 76
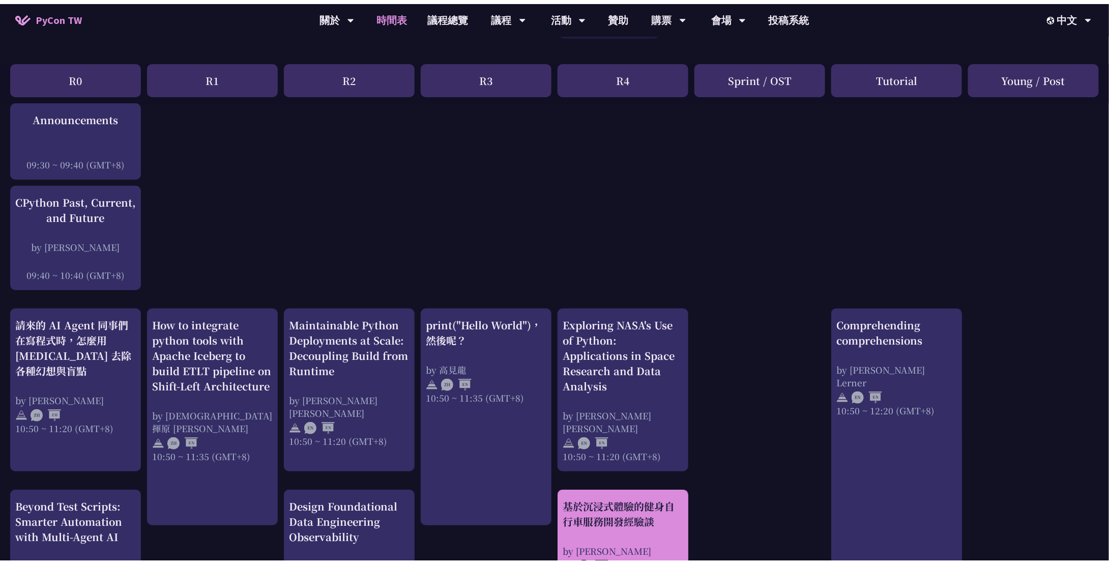
scroll to position [102, 0]
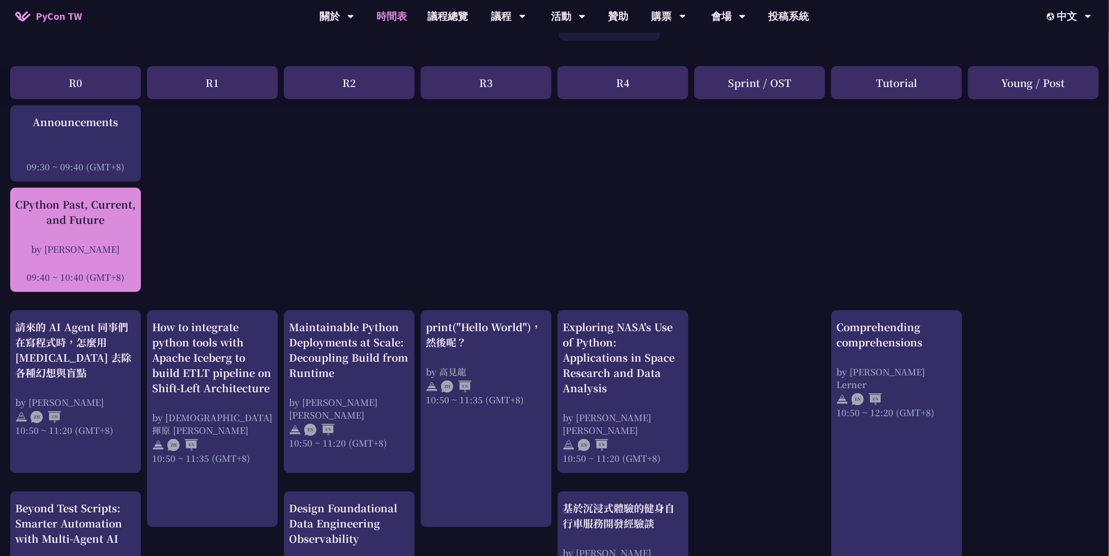
click at [91, 214] on div "CPython Past, Current, and Future" at bounding box center [75, 212] width 121 height 31
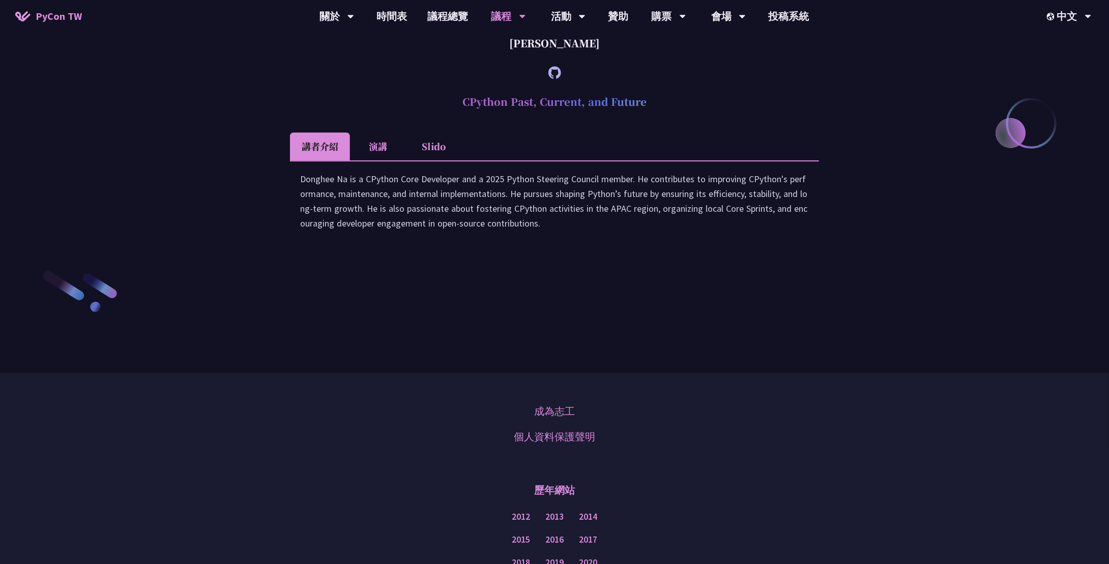
scroll to position [1544, 0]
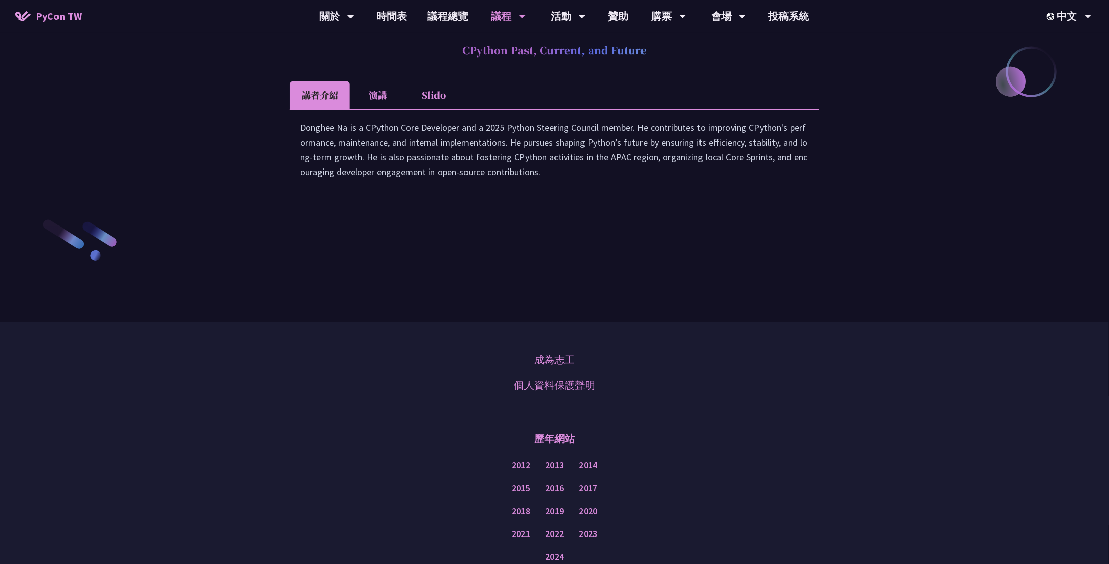
click at [380, 109] on li "演講" at bounding box center [378, 95] width 56 height 28
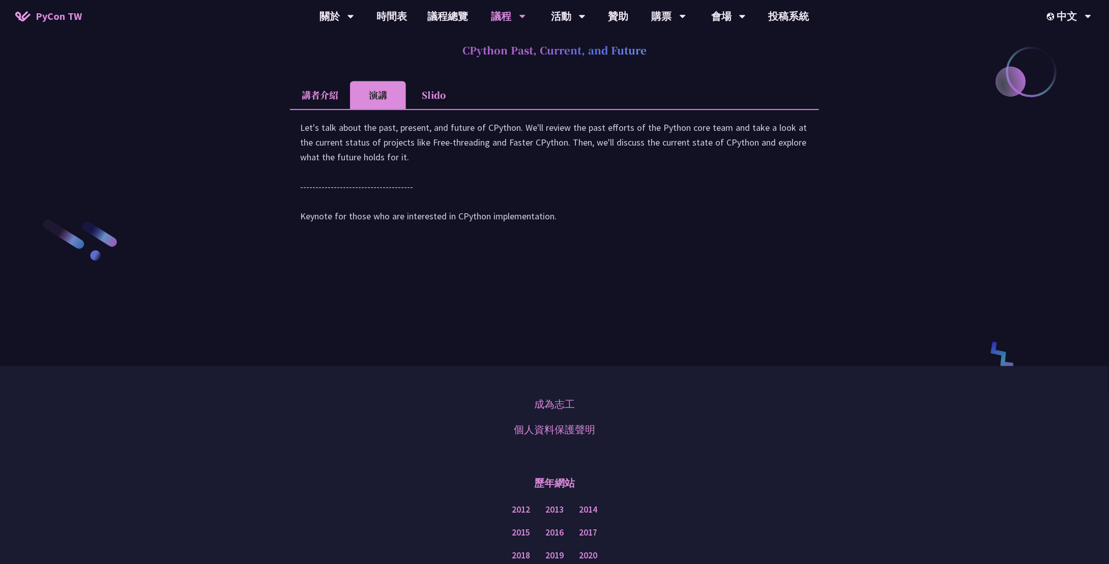
click at [422, 109] on li "Slido" at bounding box center [434, 95] width 56 height 28
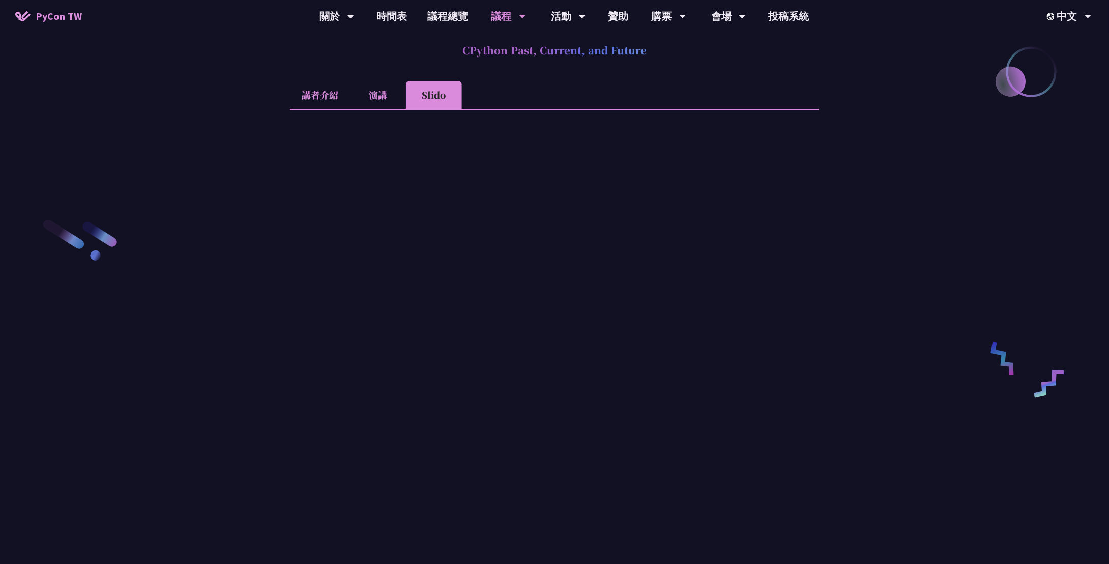
click at [323, 109] on li "講者介紹" at bounding box center [320, 95] width 60 height 28
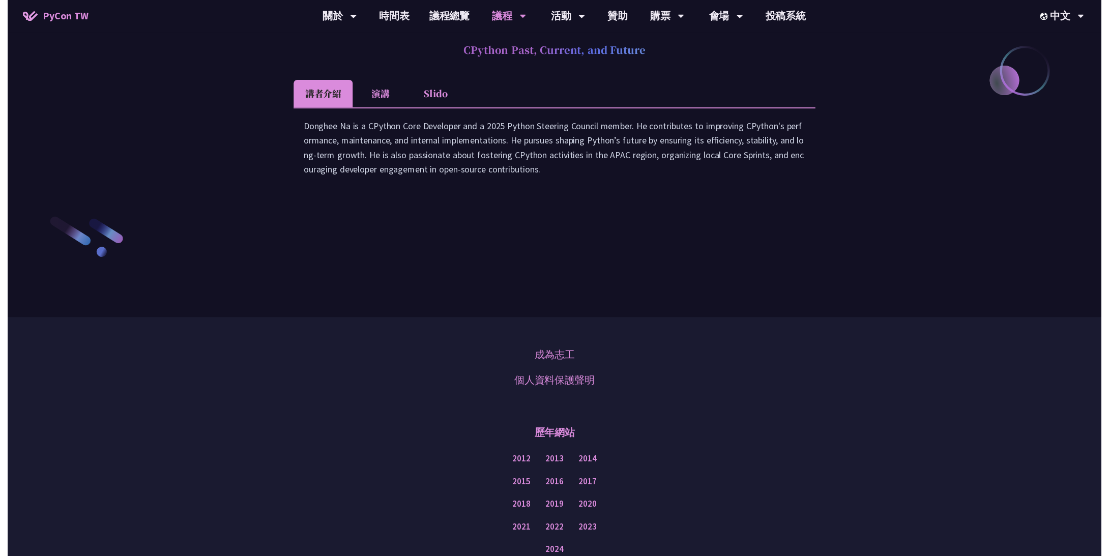
scroll to position [102, 0]
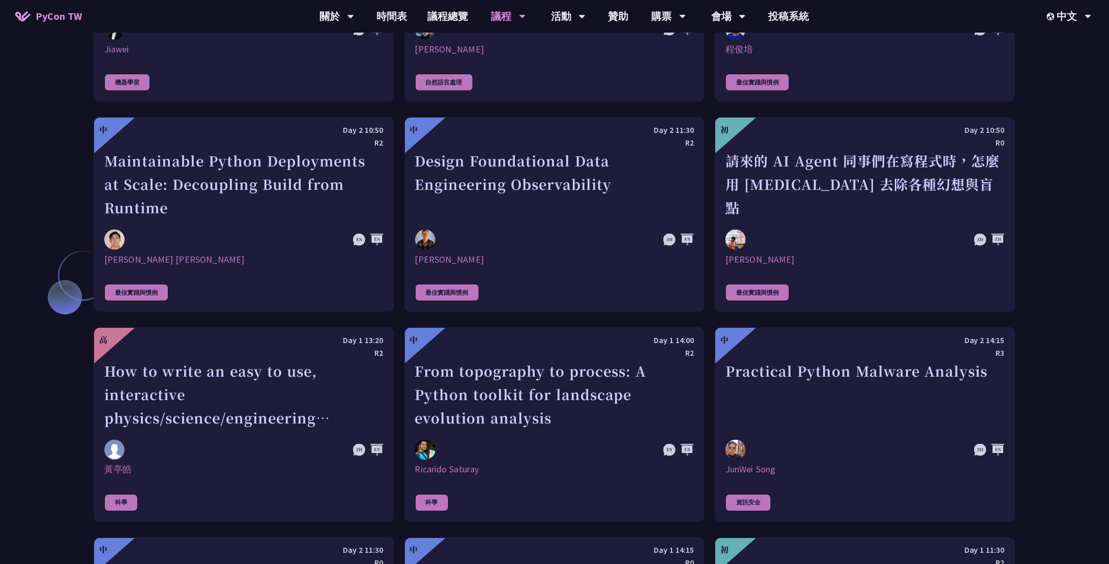
scroll to position [2475, 0]
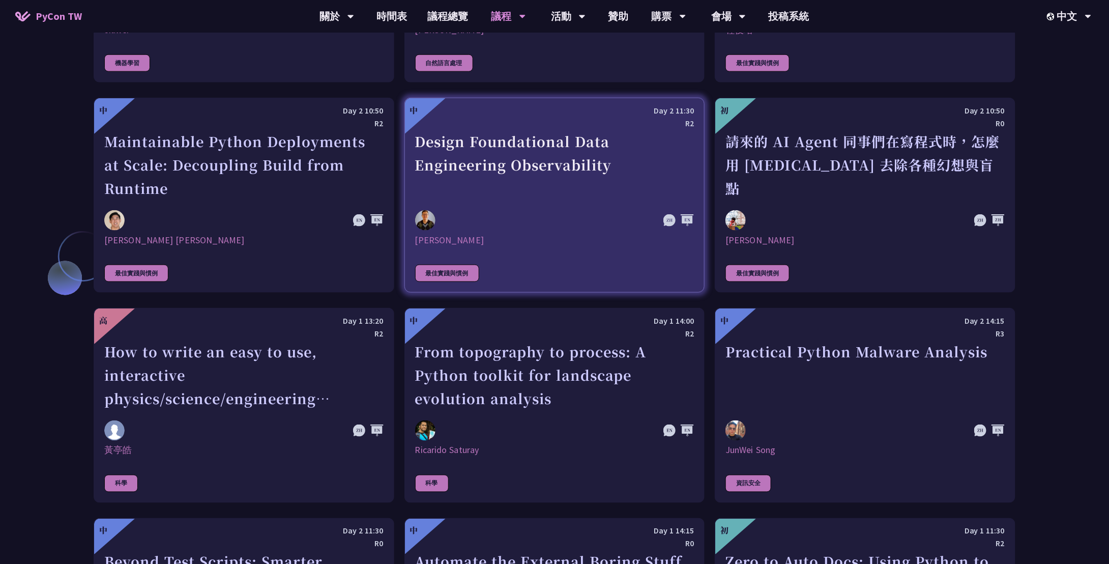
click at [513, 146] on div "Design Foundational Data Engineering Observability" at bounding box center [554, 165] width 279 height 70
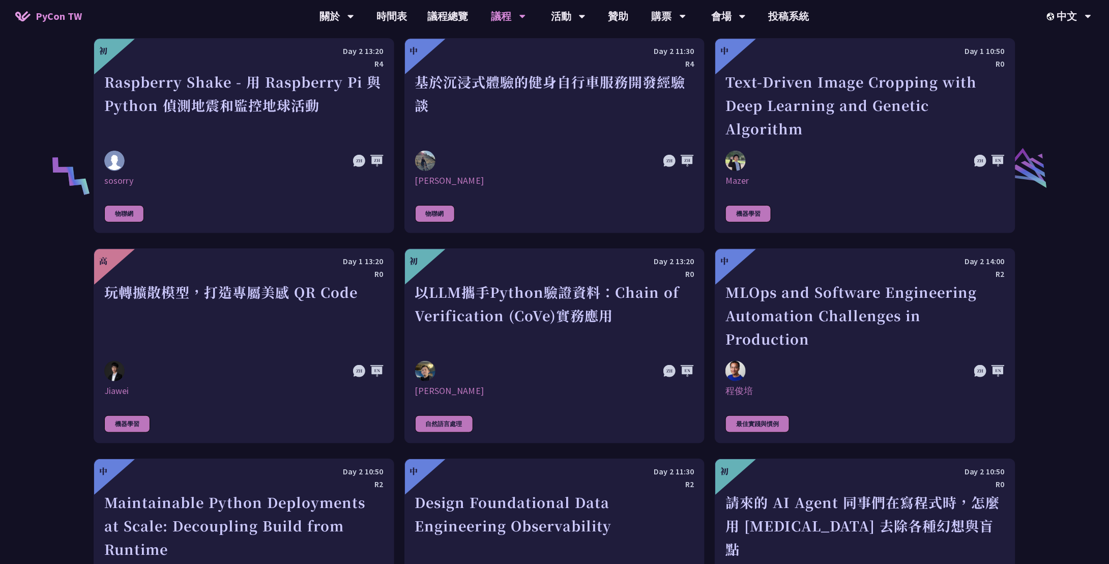
scroll to position [2198, 0]
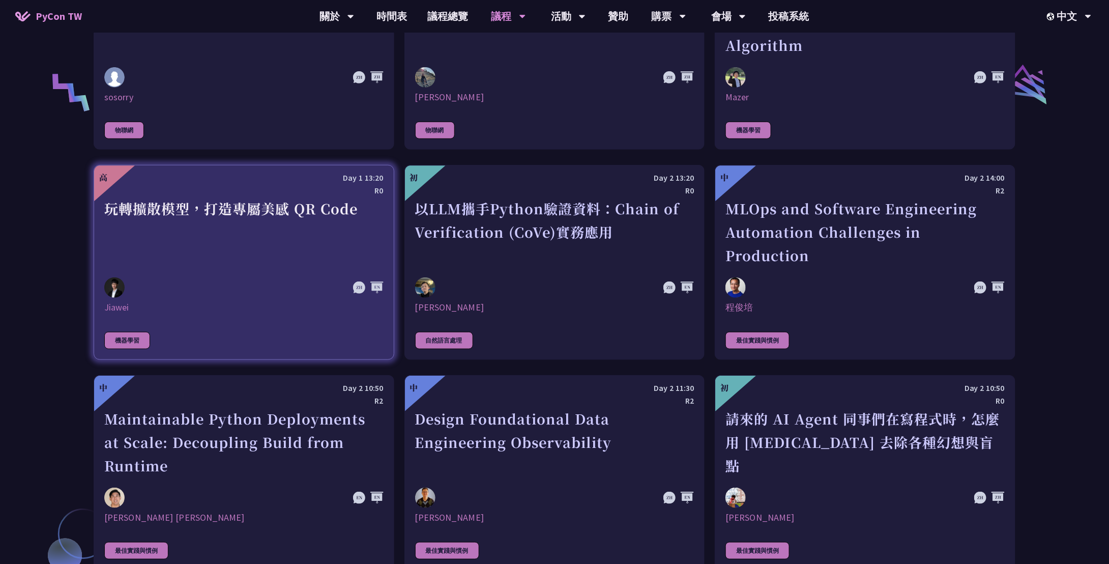
click at [285, 211] on div "玩轉擴散模型，打造專屬美感 QR Code" at bounding box center [243, 232] width 279 height 70
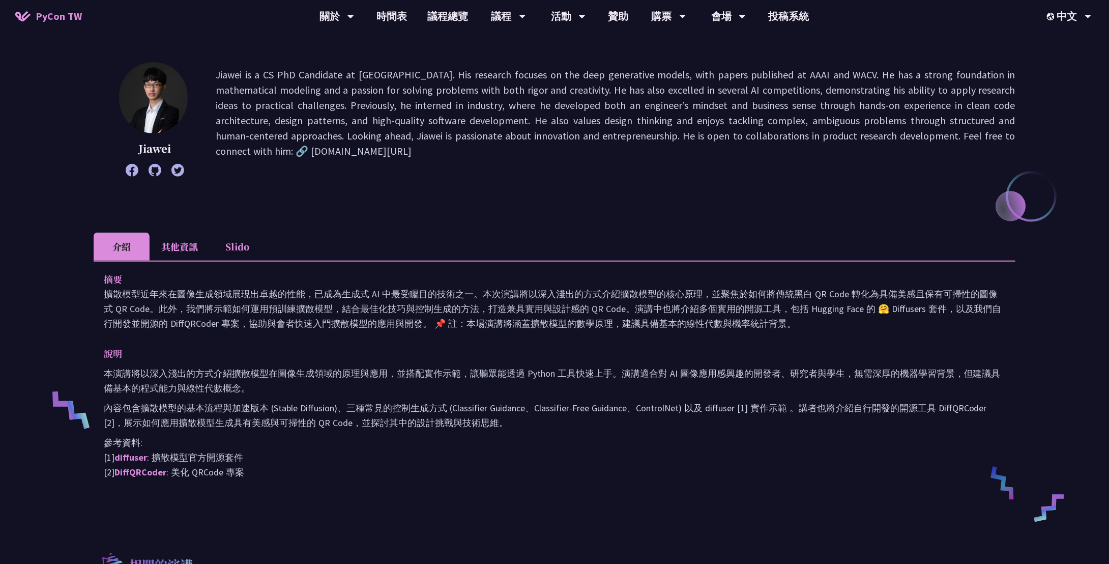
scroll to position [204, 0]
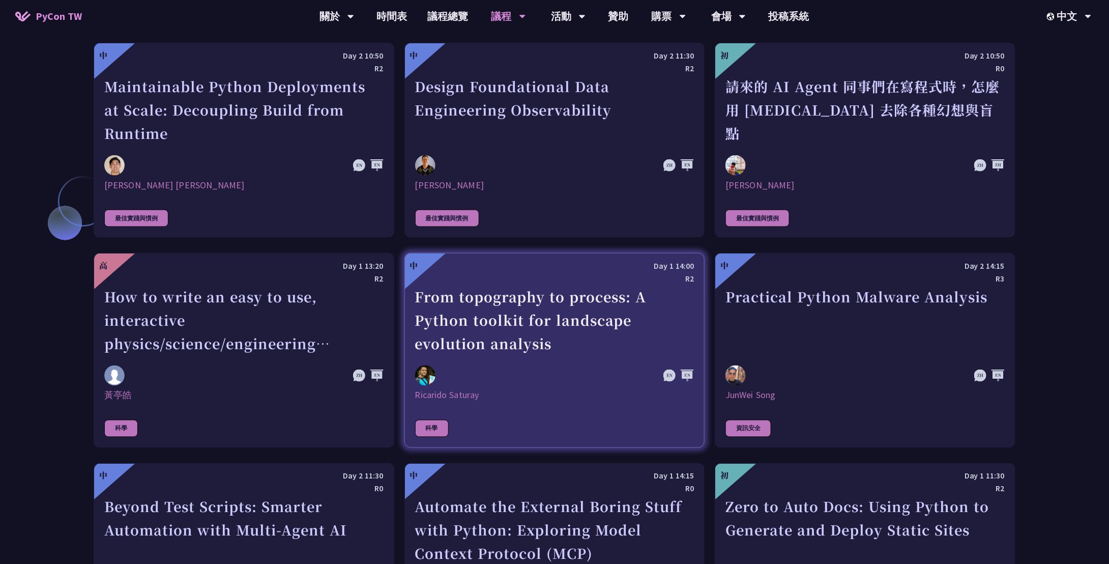
scroll to position [2594, 0]
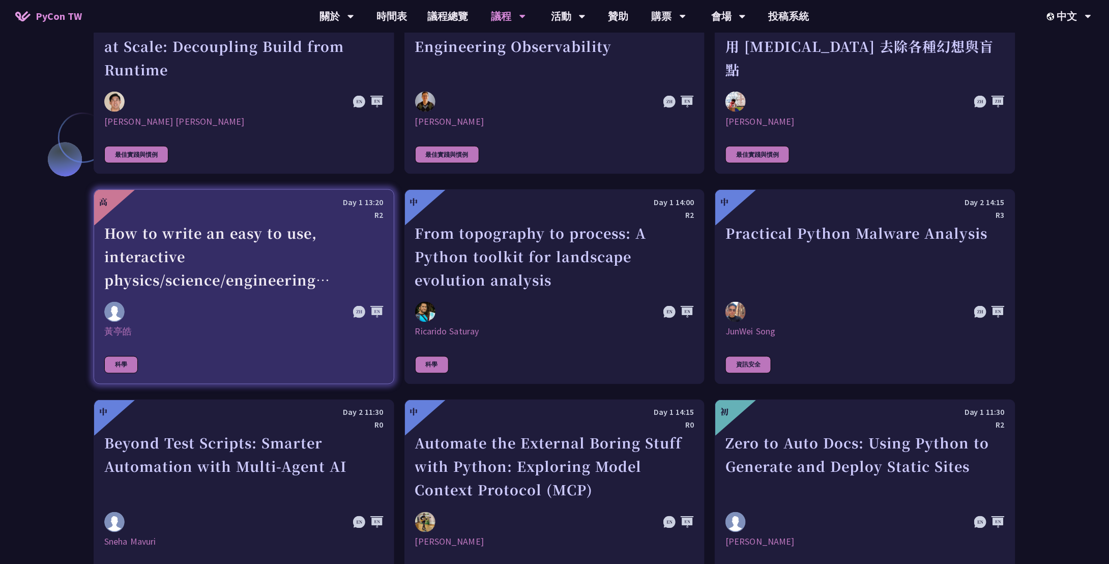
click at [285, 243] on div "How to write an easy to use, interactive physics/science/engineering simulator …" at bounding box center [243, 256] width 279 height 70
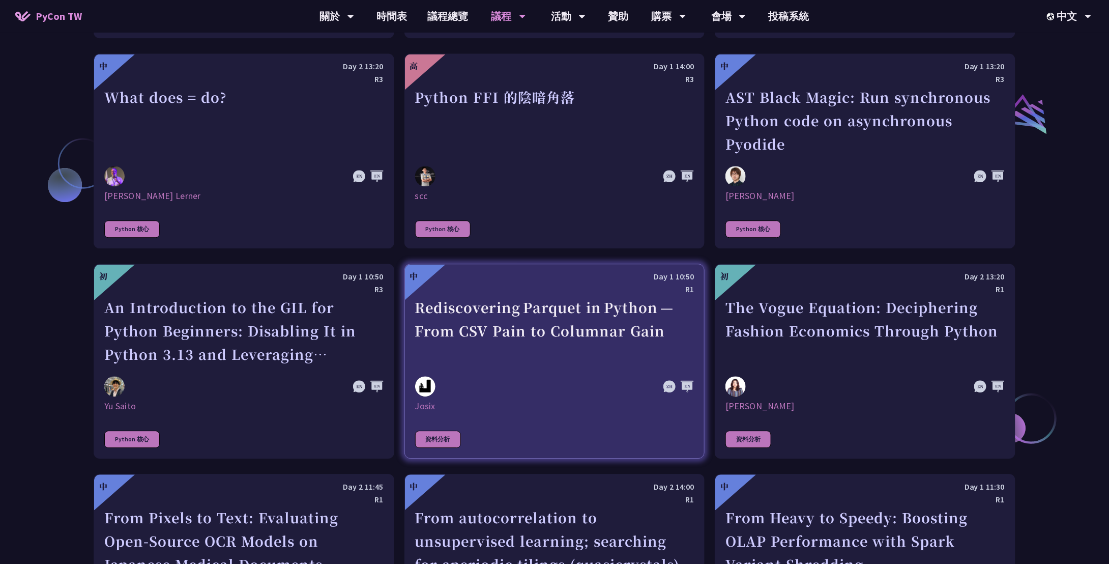
scroll to position [1151, 0]
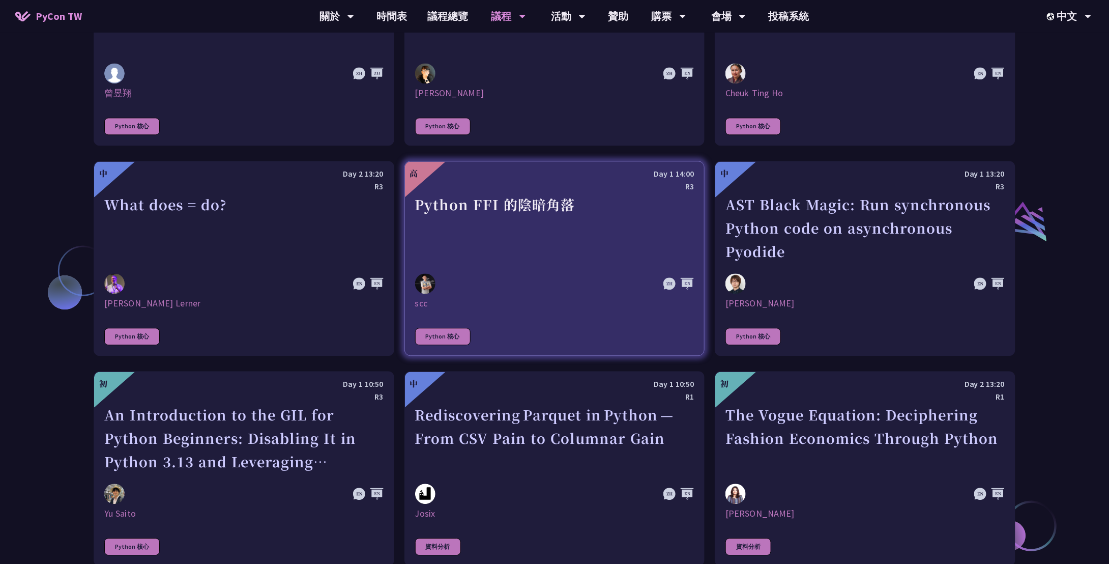
click at [479, 219] on div "Python FFI 的陰暗角落" at bounding box center [554, 228] width 279 height 70
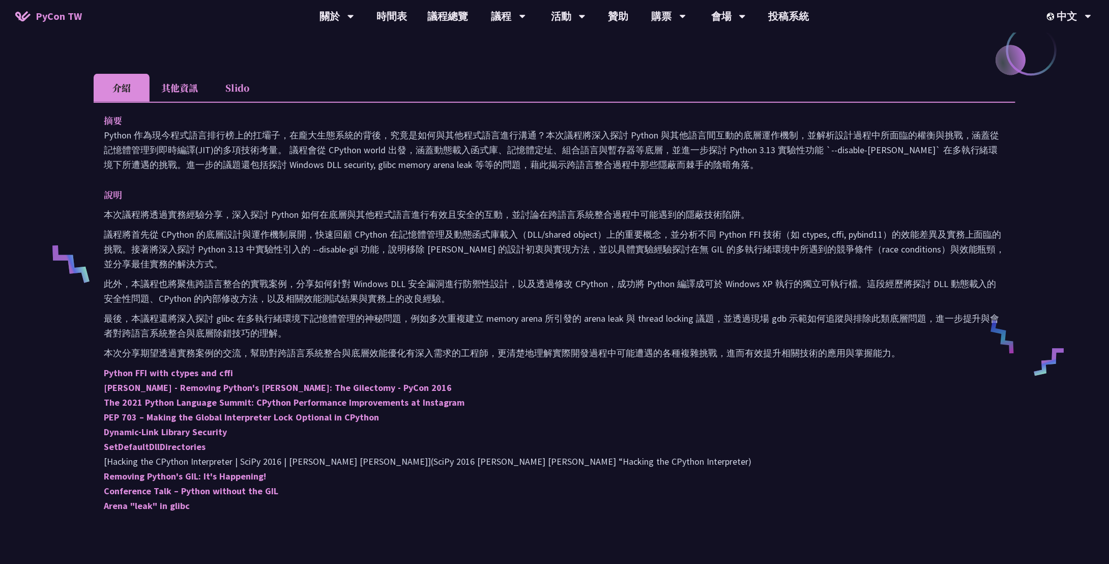
scroll to position [305, 0]
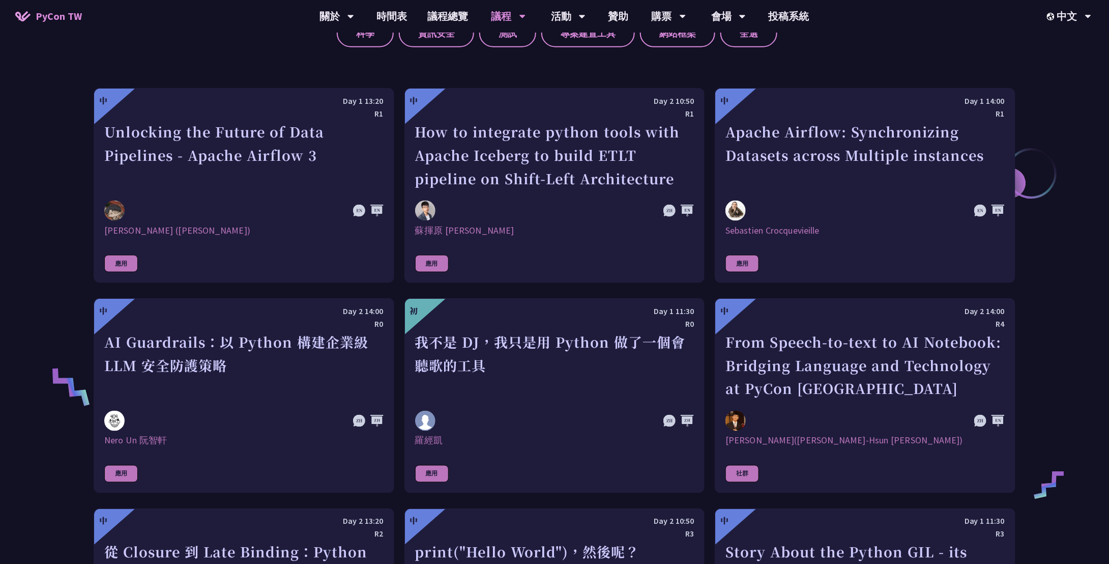
scroll to position [534, 0]
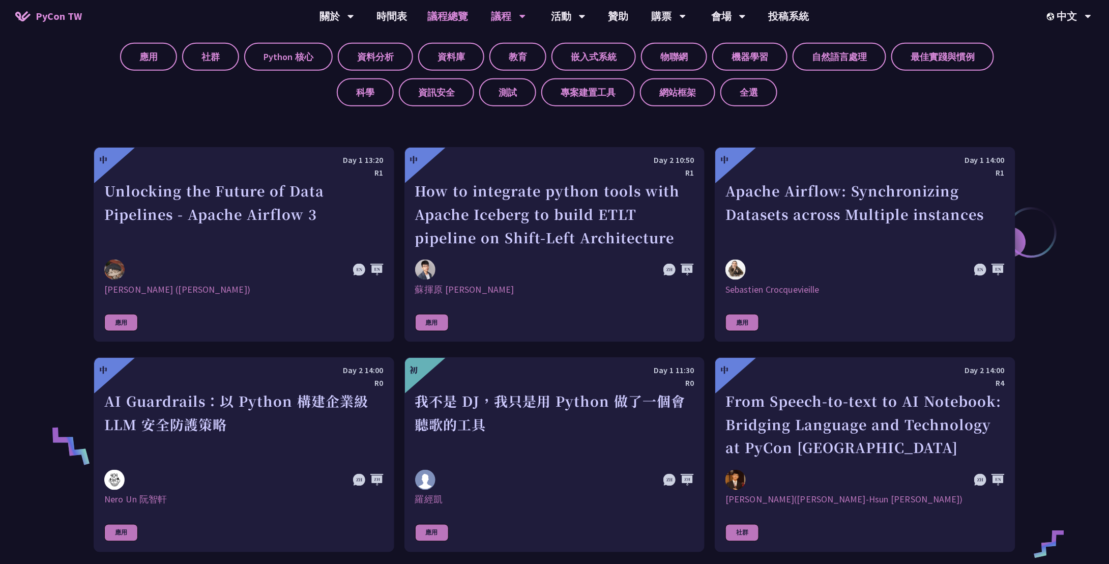
click at [463, 19] on link "議程總覽" at bounding box center [448, 16] width 61 height 33
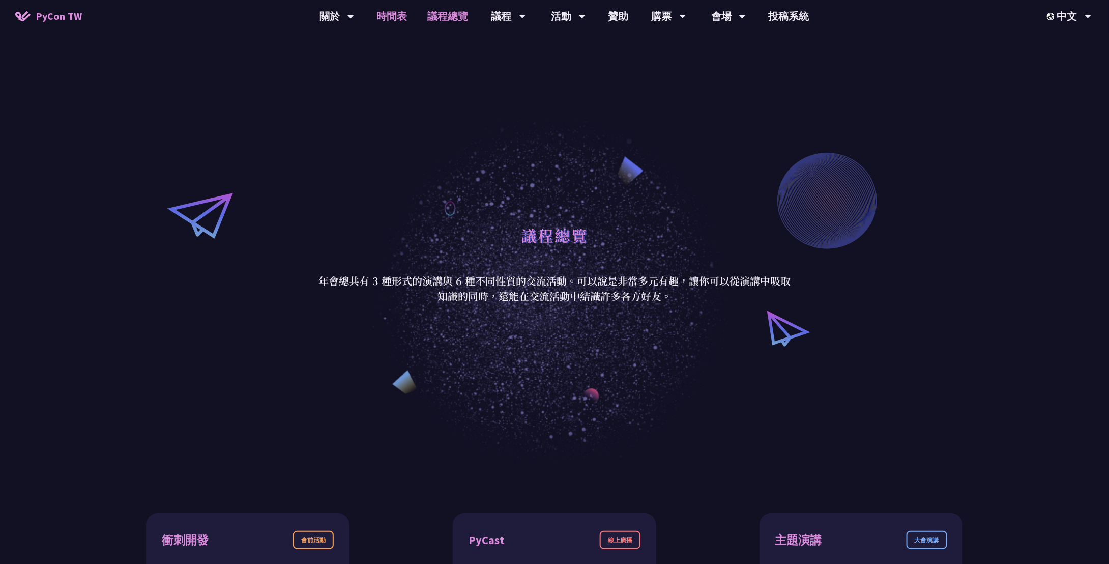
click at [406, 13] on link "時間表" at bounding box center [392, 16] width 51 height 33
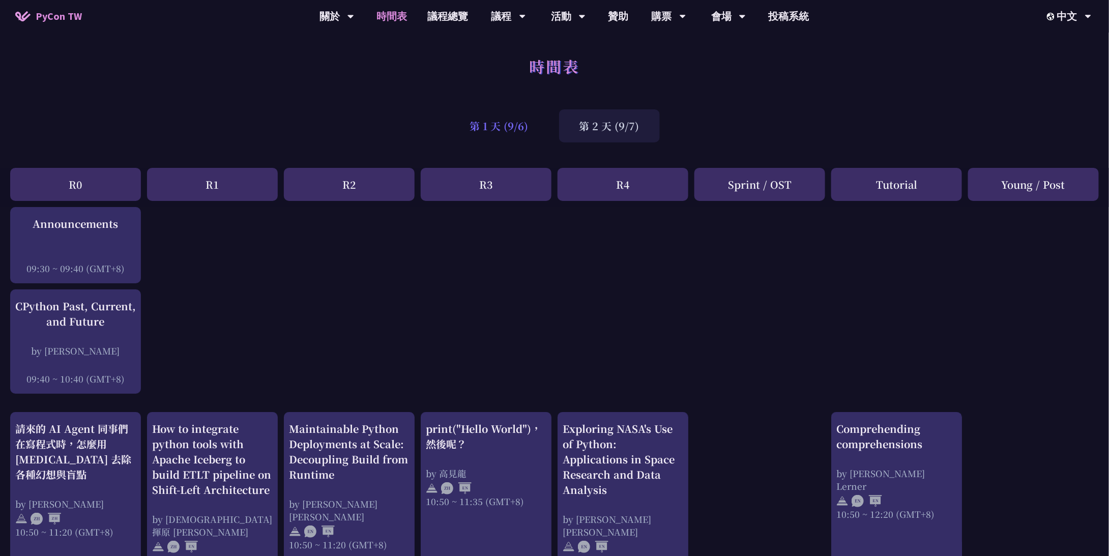
click at [478, 127] on div "第 1 天 (9/6)" at bounding box center [499, 125] width 99 height 33
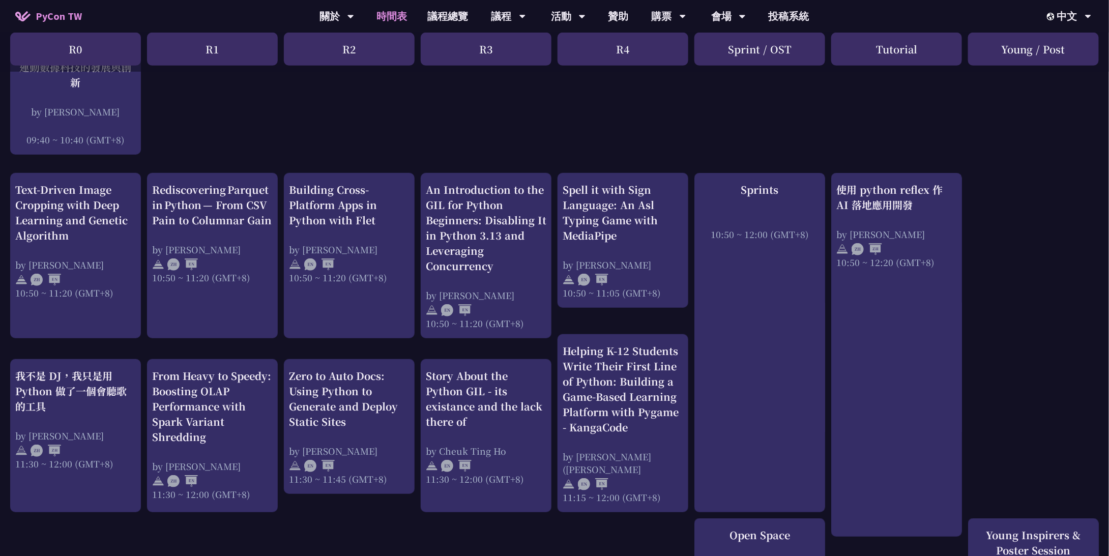
scroll to position [51, 0]
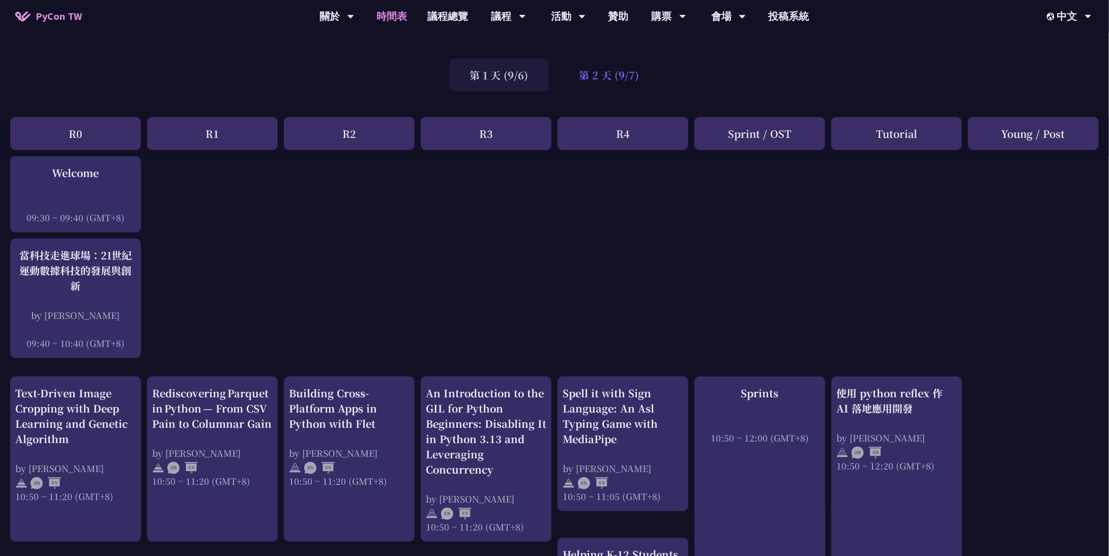
click at [611, 71] on div "第 2 天 (9/7)" at bounding box center [609, 75] width 101 height 33
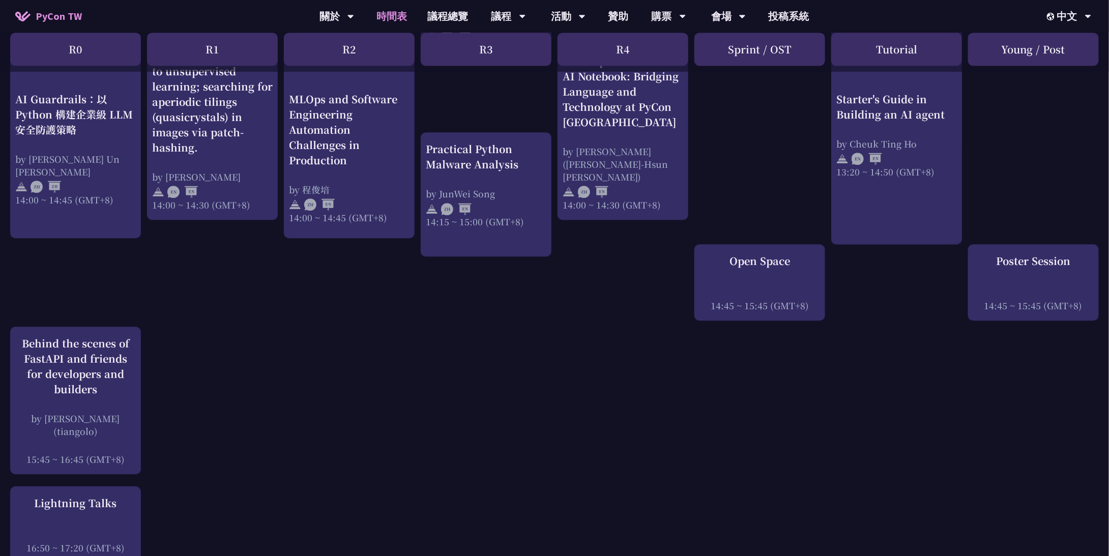
scroll to position [865, 0]
